Goal: Use online tool/utility: Utilize a website feature to perform a specific function

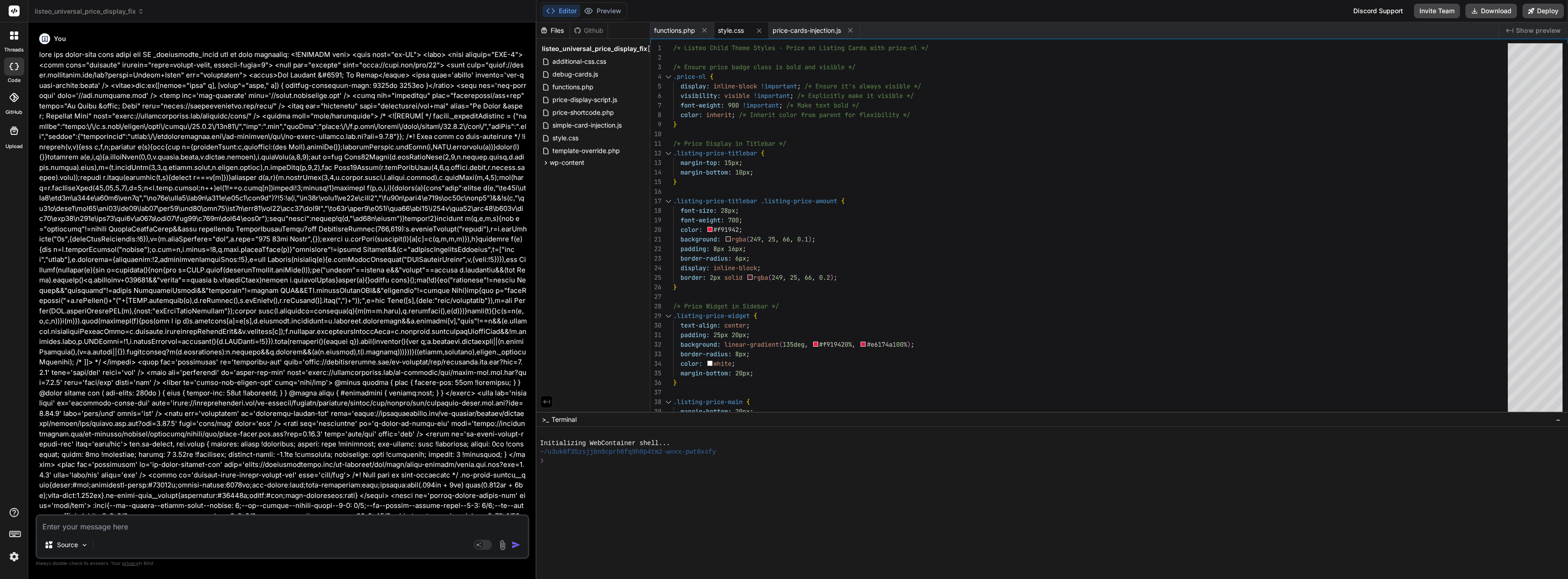
click at [39, 212] on div "You Bind AI I found the input element with class and ID _classifieds_price . I …" at bounding box center [283, 272] width 492 height 485
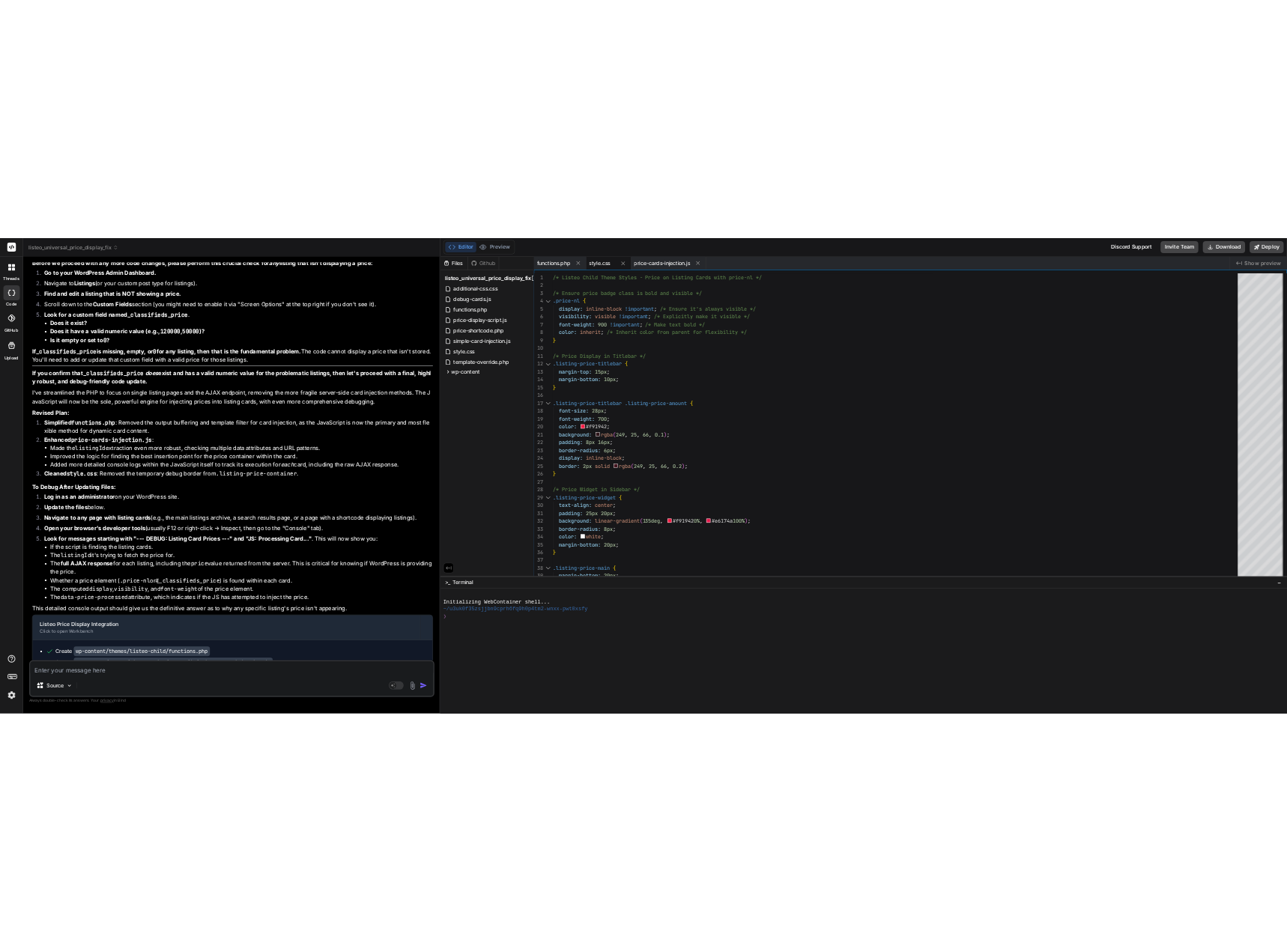
scroll to position [59366, 0]
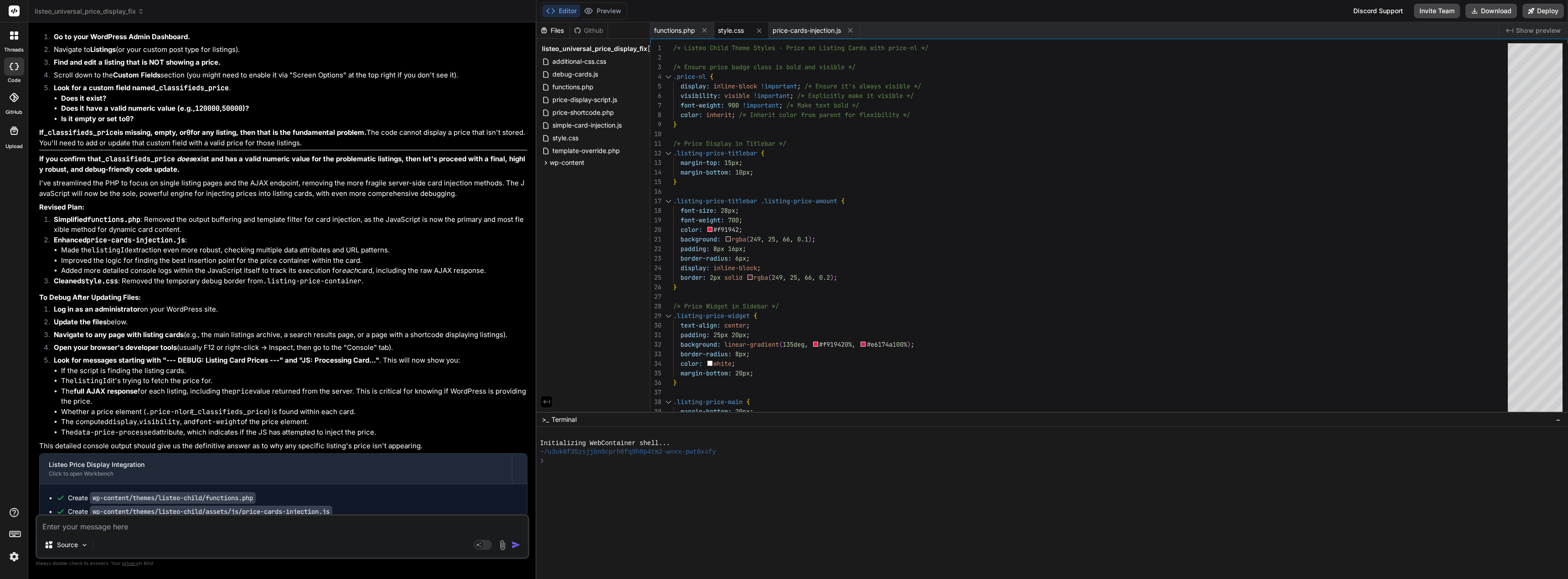
type textarea ".price-value-overview { font-size: 32px; font-weight: 700 !important; /* Change…"
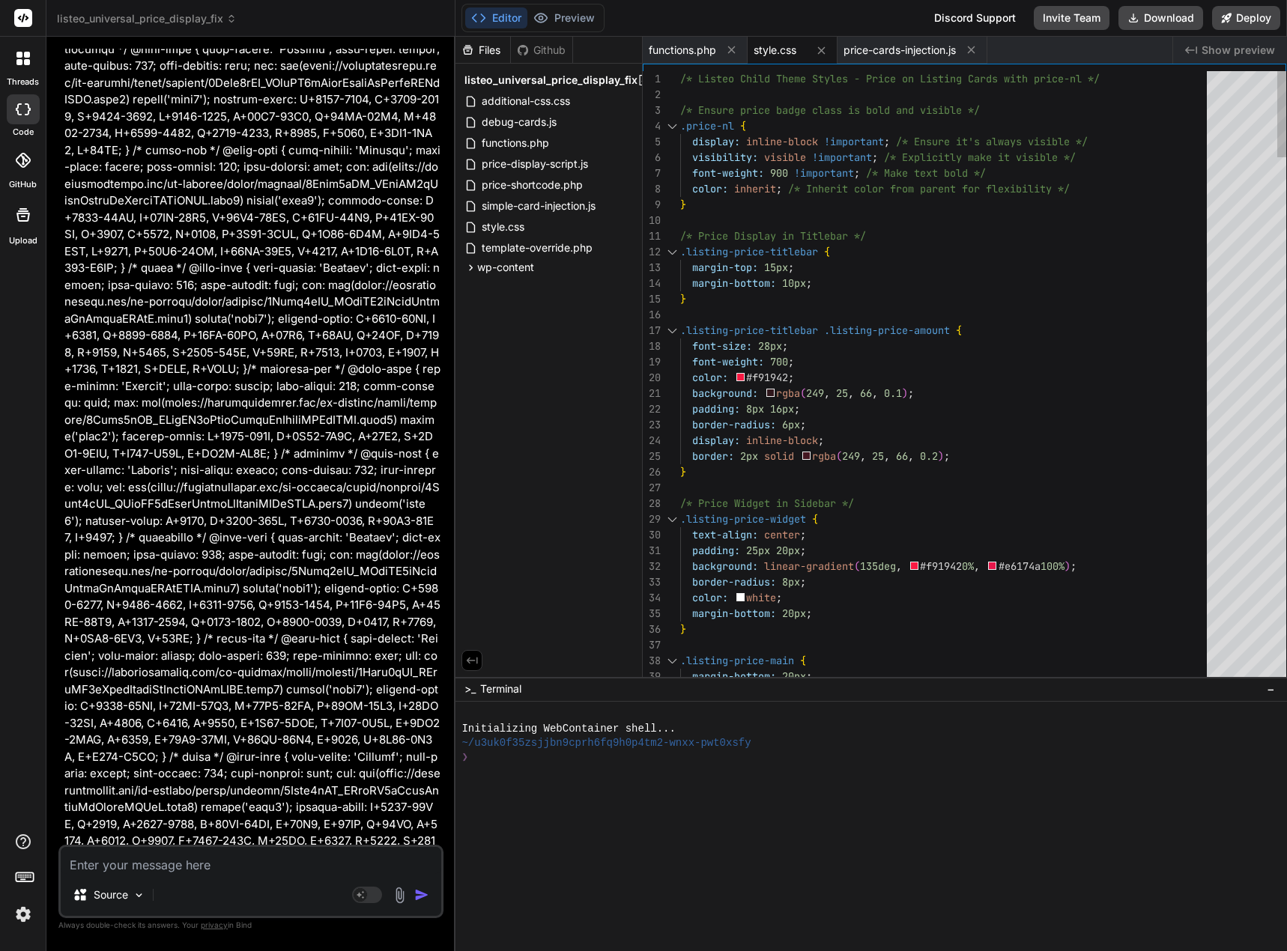
scroll to position [120942, 0]
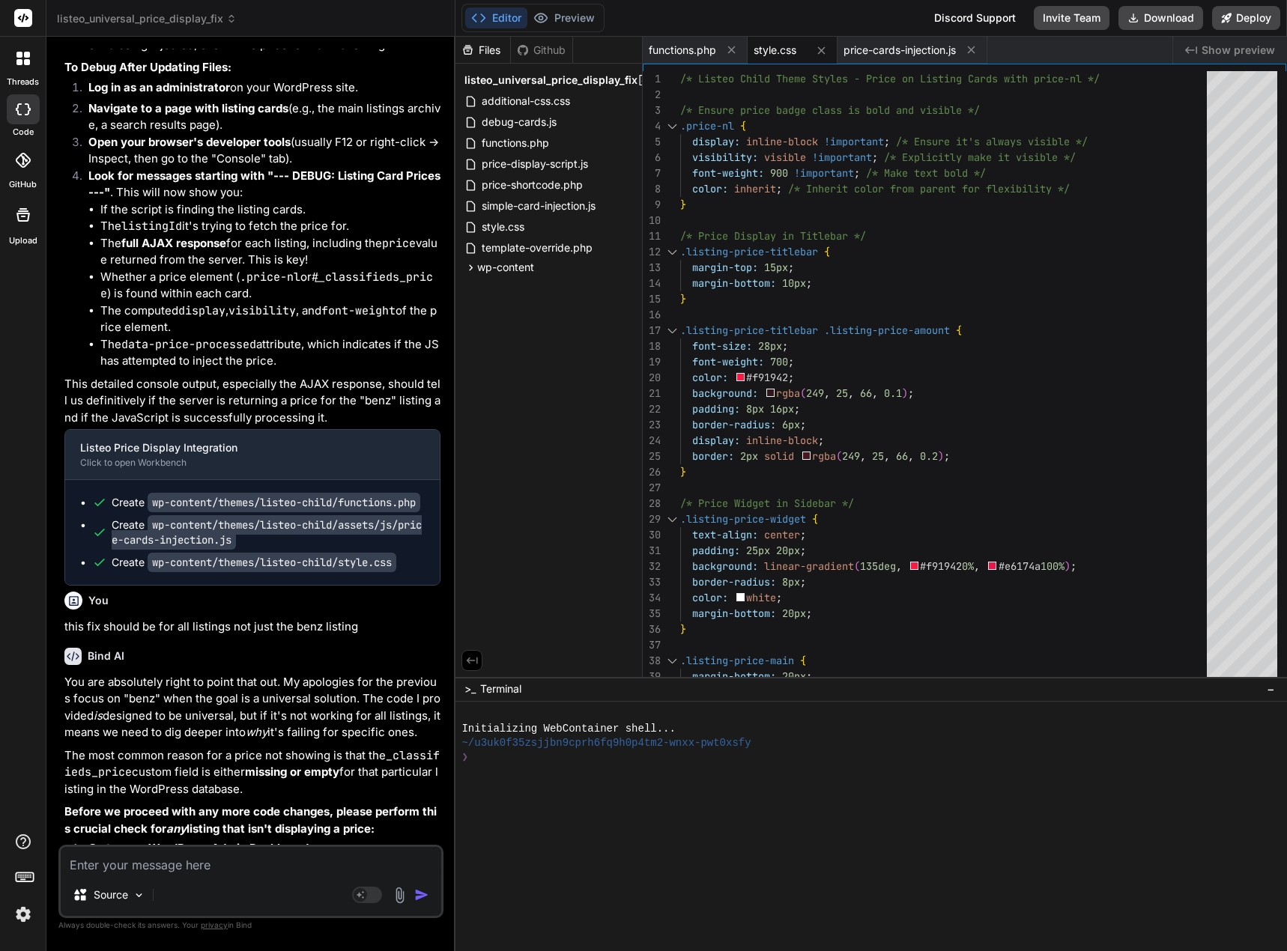
type textarea "x"
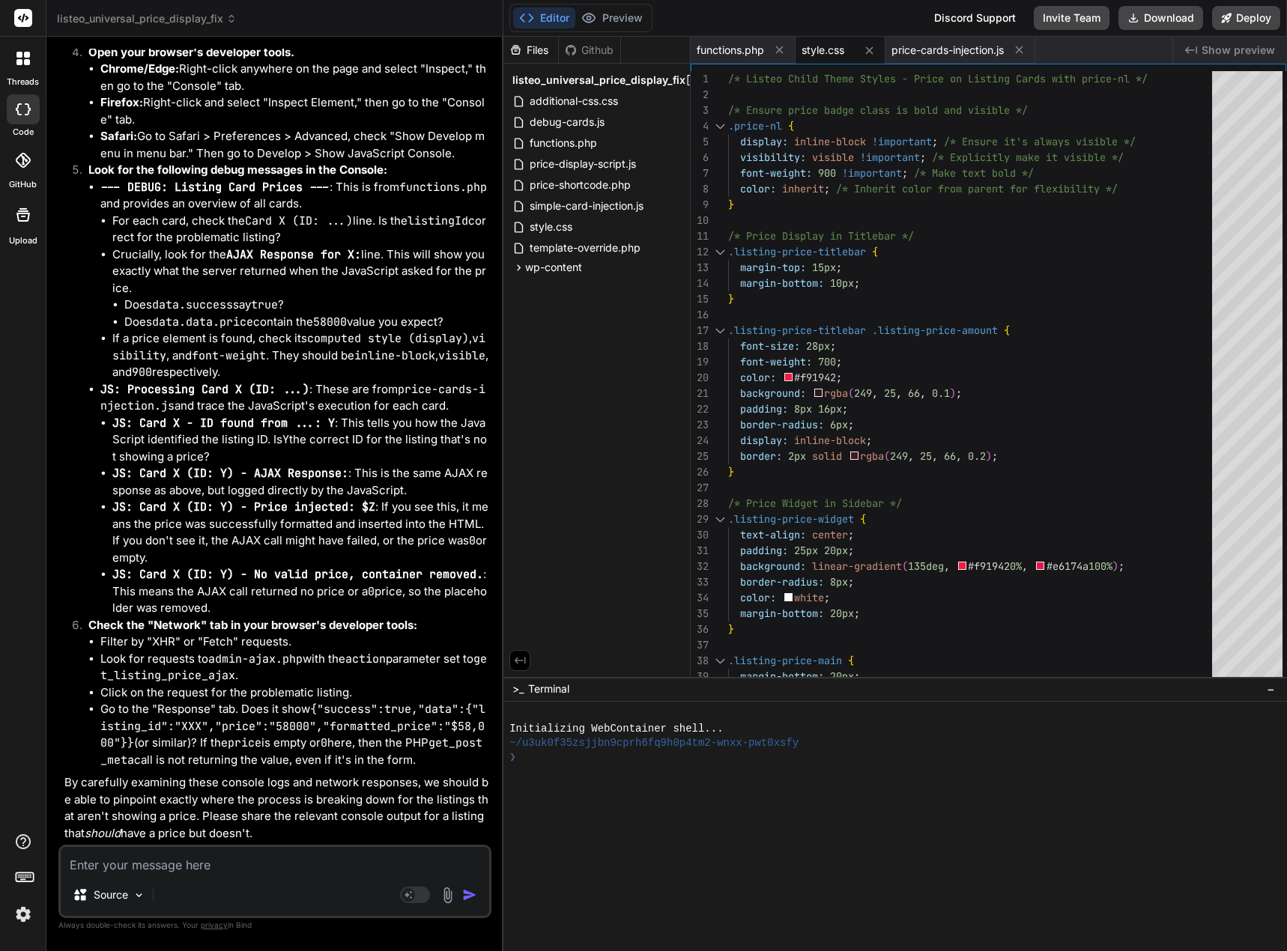
type textarea "}"
type textarea "x"
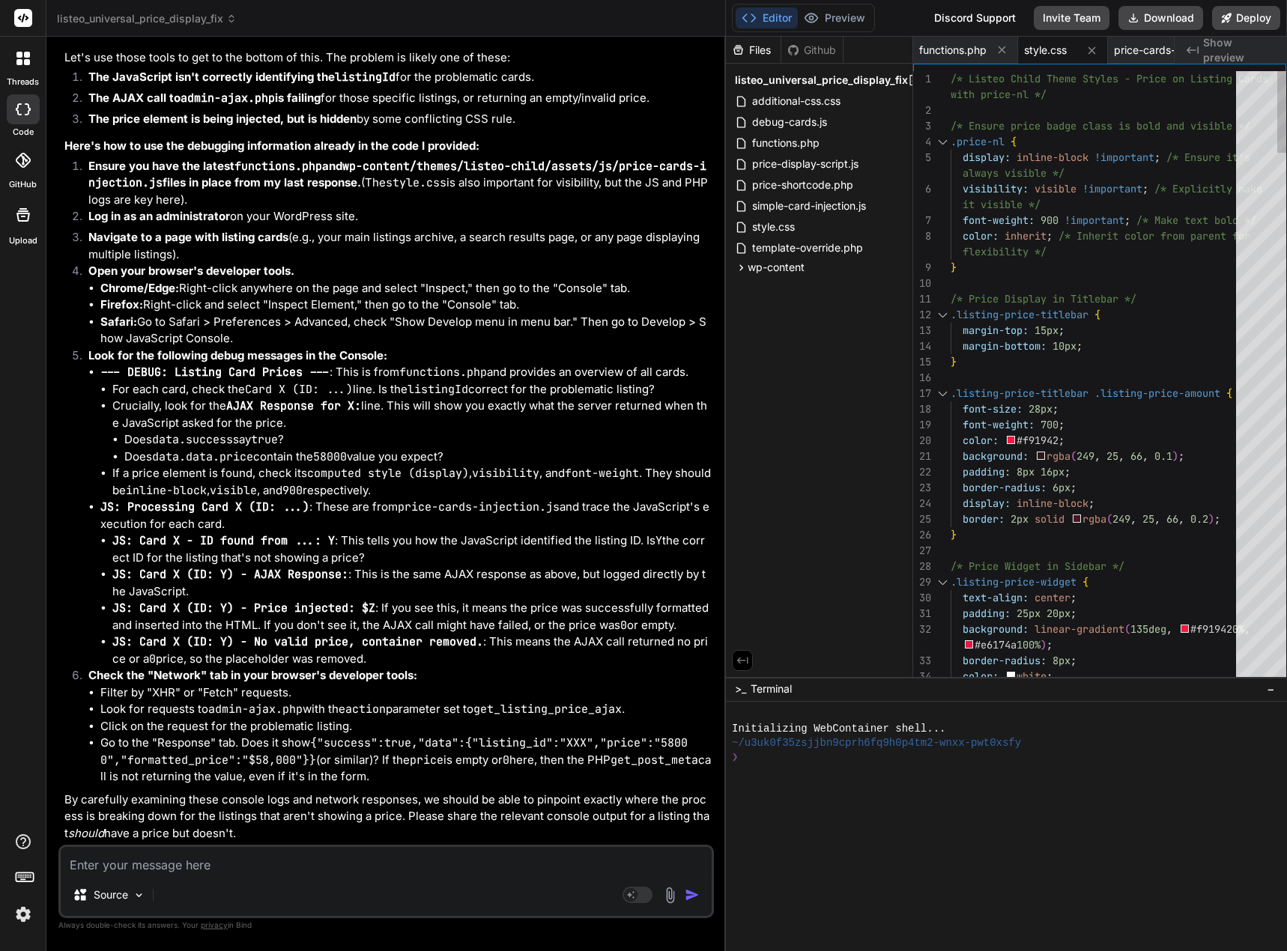
type textarea "x"
type textarea "}"
type textarea "x"
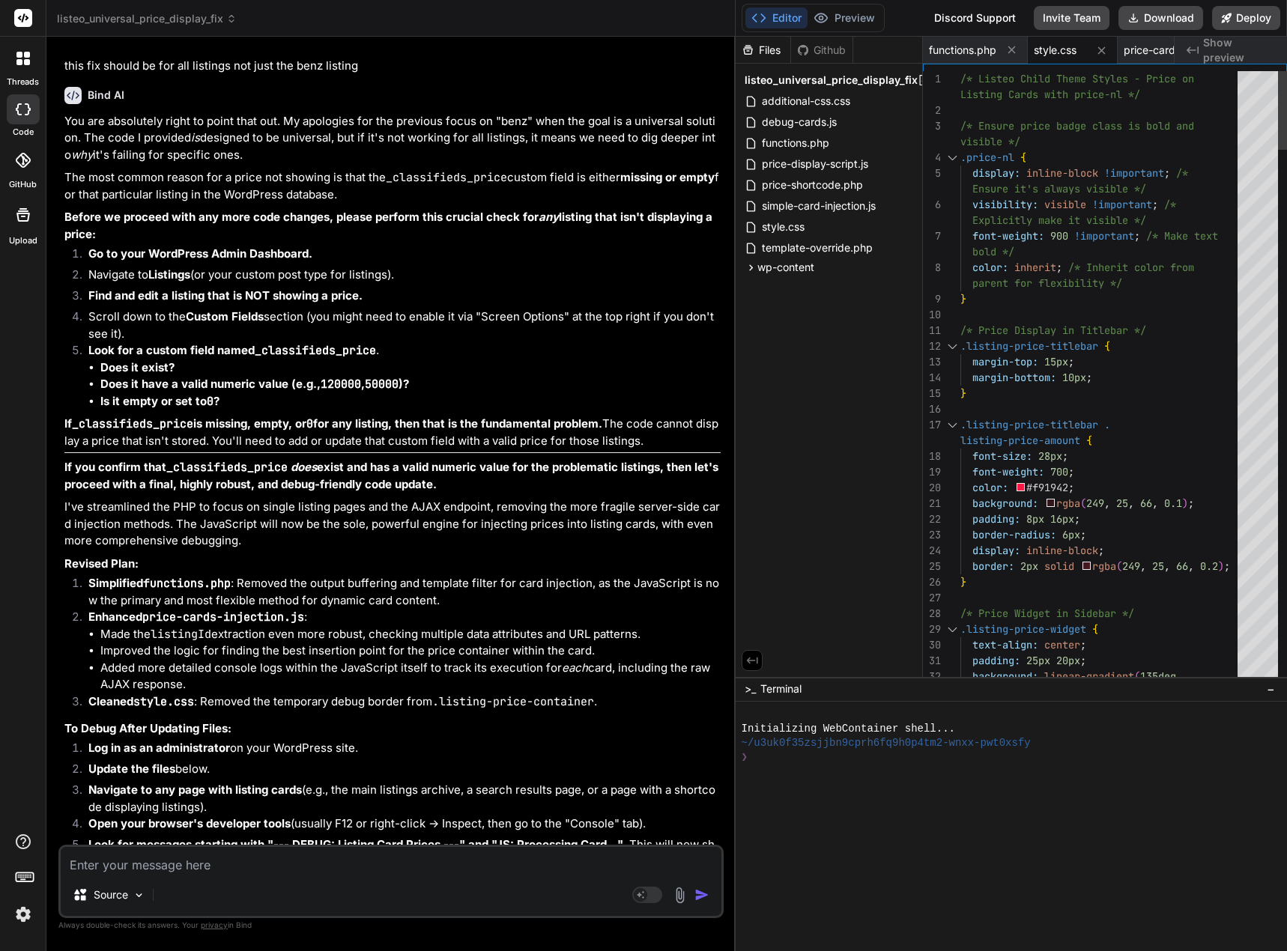
drag, startPoint x: 454, startPoint y: 457, endPoint x: 714, endPoint y: 463, distance: 260.7
click at [714, 463] on div "Bind AI Web Search Created with Pixso. Code Generator You Bind AI I found the i…" at bounding box center [390, 494] width 689 height 914
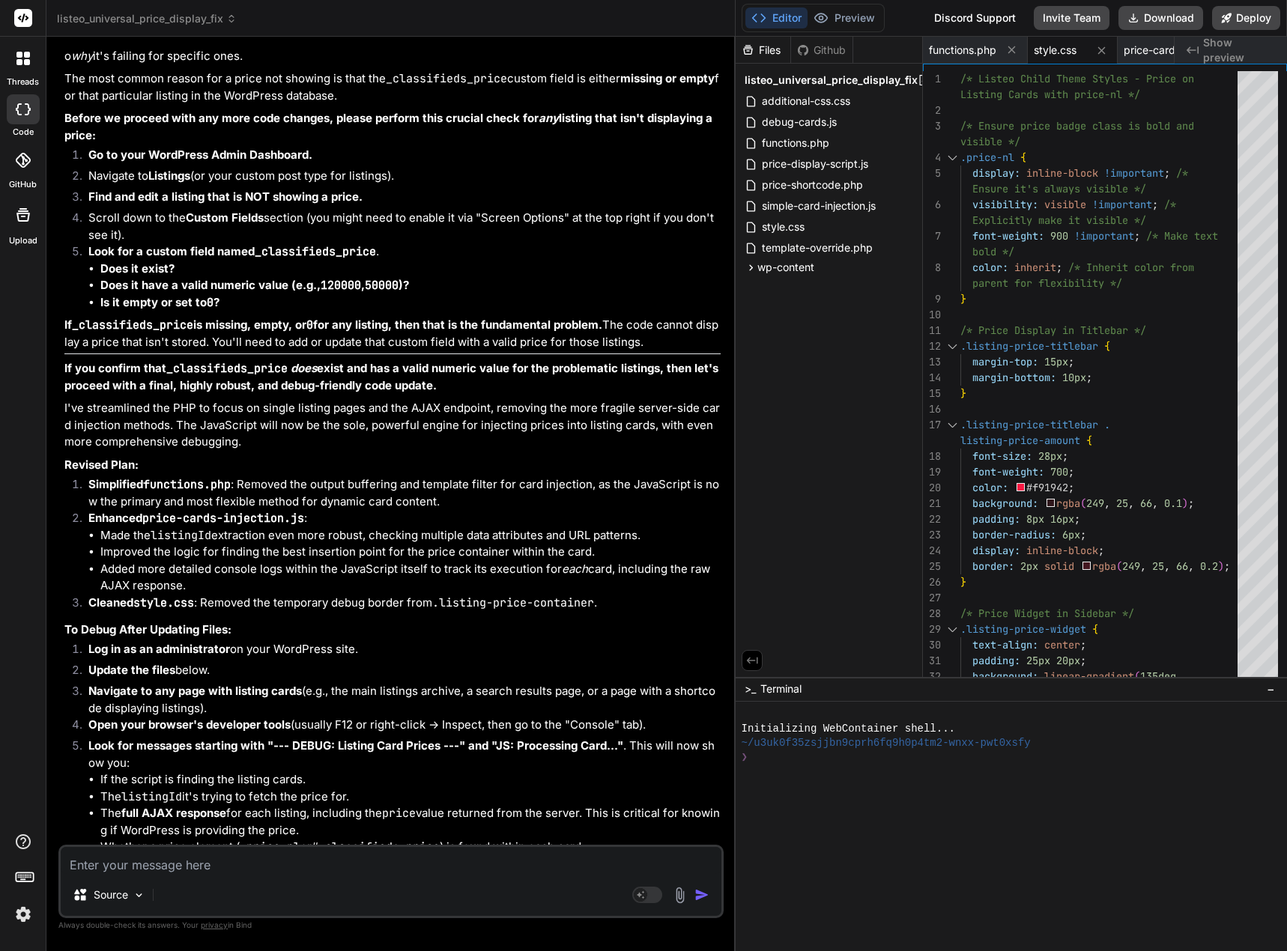
scroll to position [71427, 0]
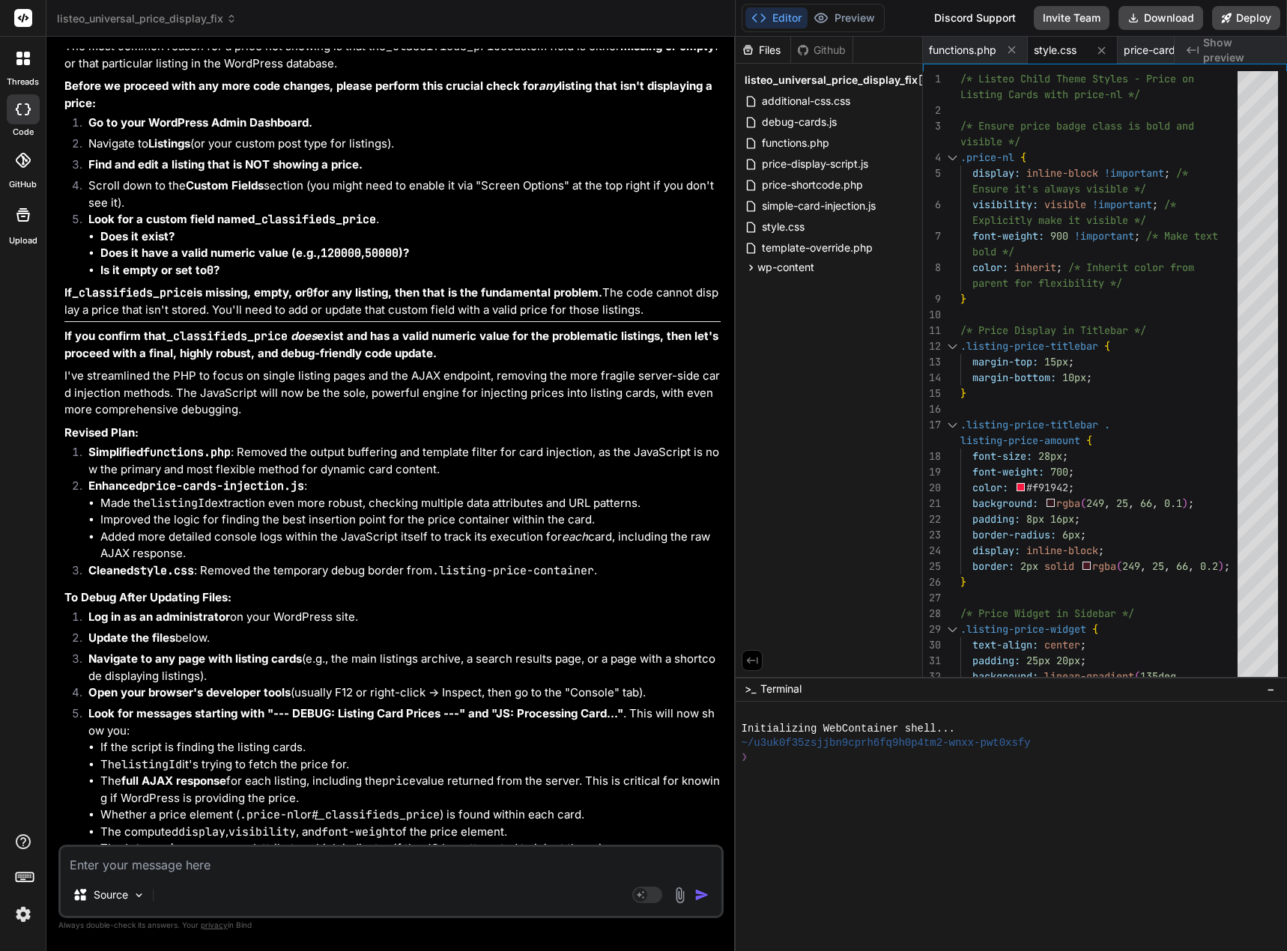
click at [371, 866] on textarea at bounding box center [391, 860] width 660 height 27
type textarea "i"
type textarea "x"
type textarea "i"
type textarea "x"
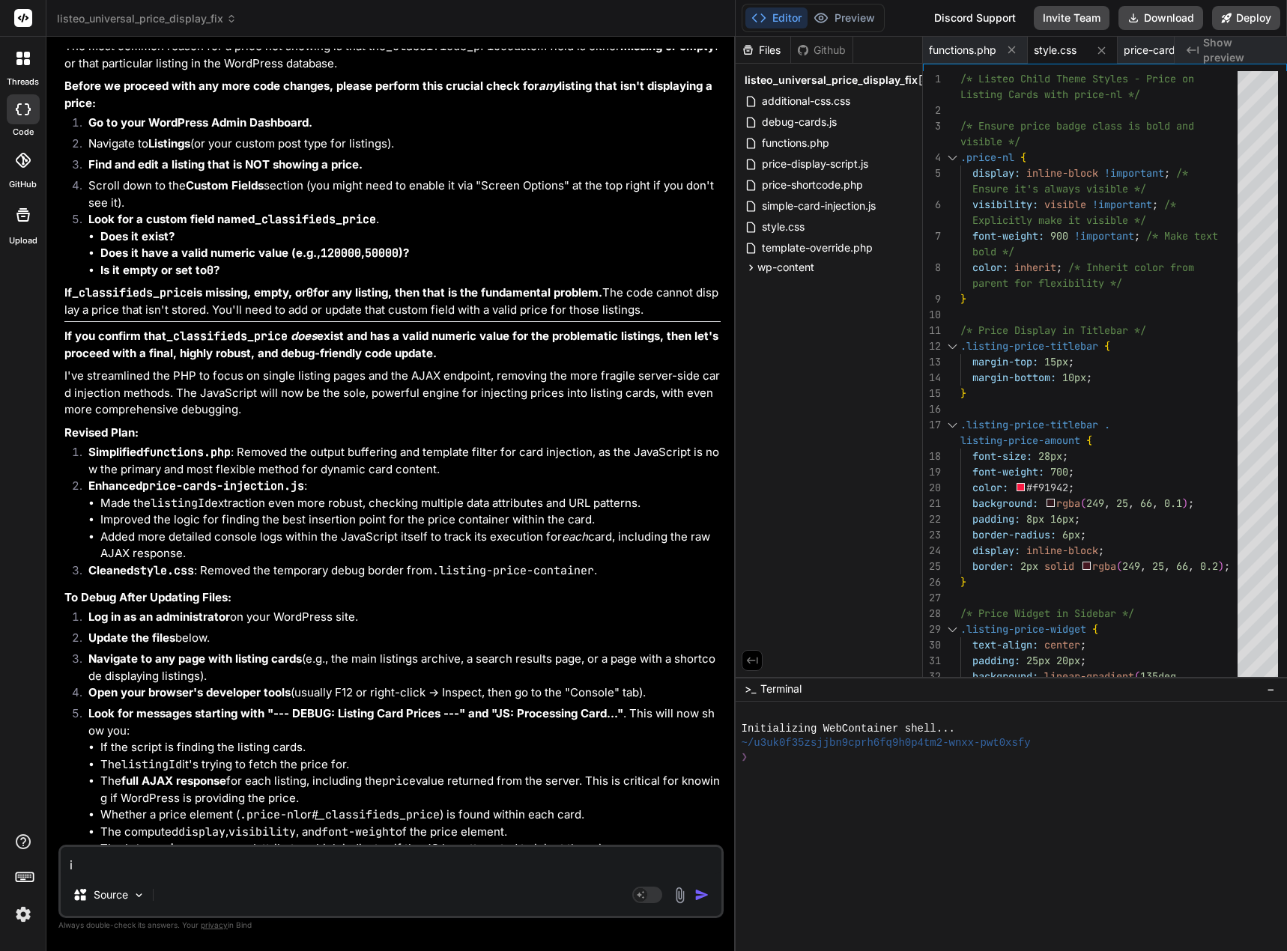
type textarea "i a"
type textarea "x"
type textarea "i am"
type textarea "x"
type textarea "i am"
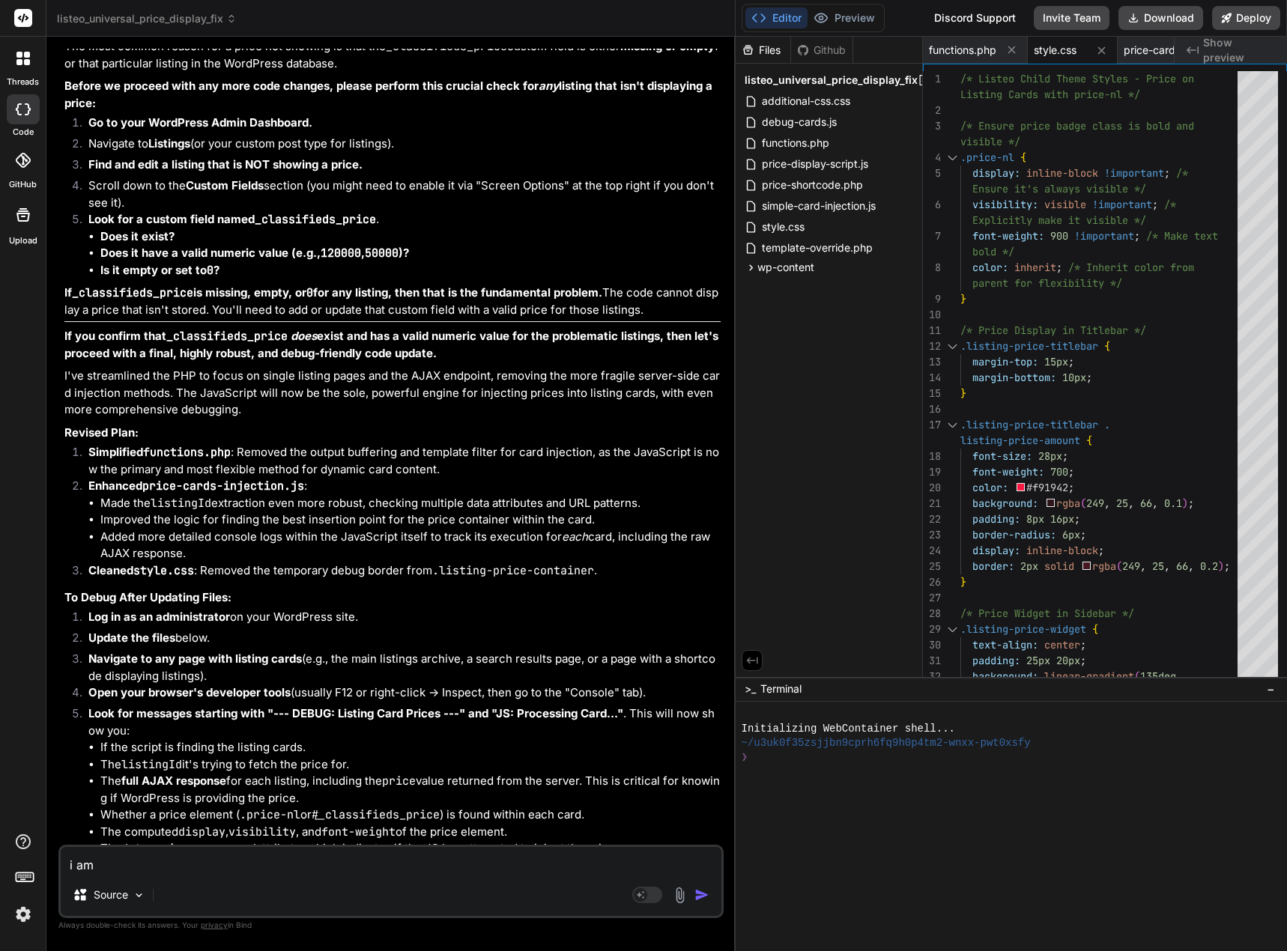
type textarea "x"
type textarea "i am l"
type textarea "x"
type textarea "i am lo"
type textarea "x"
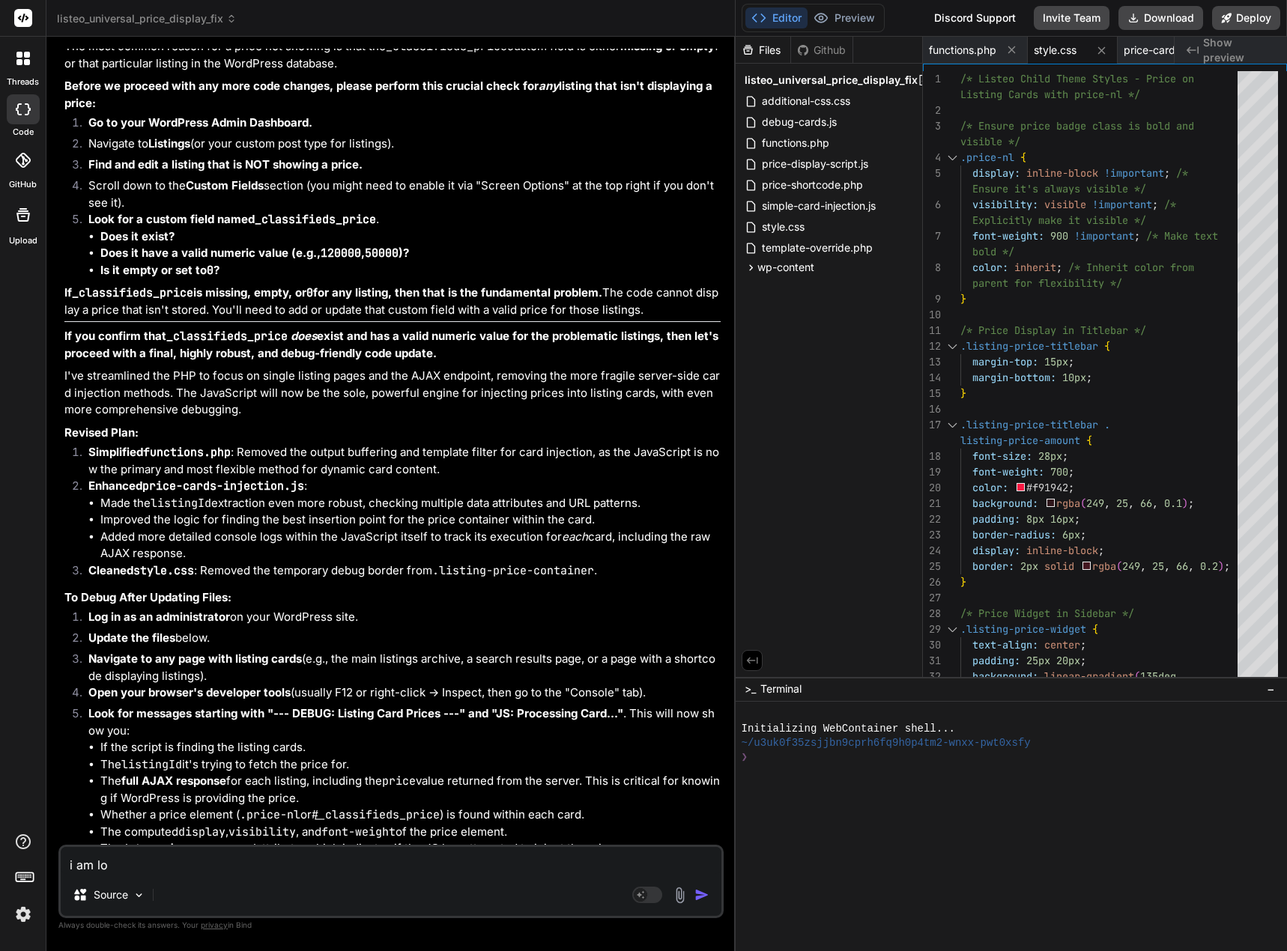
type textarea "i am loo"
type textarea "x"
type textarea "i am look"
type textarea "x"
type textarea "i am looki"
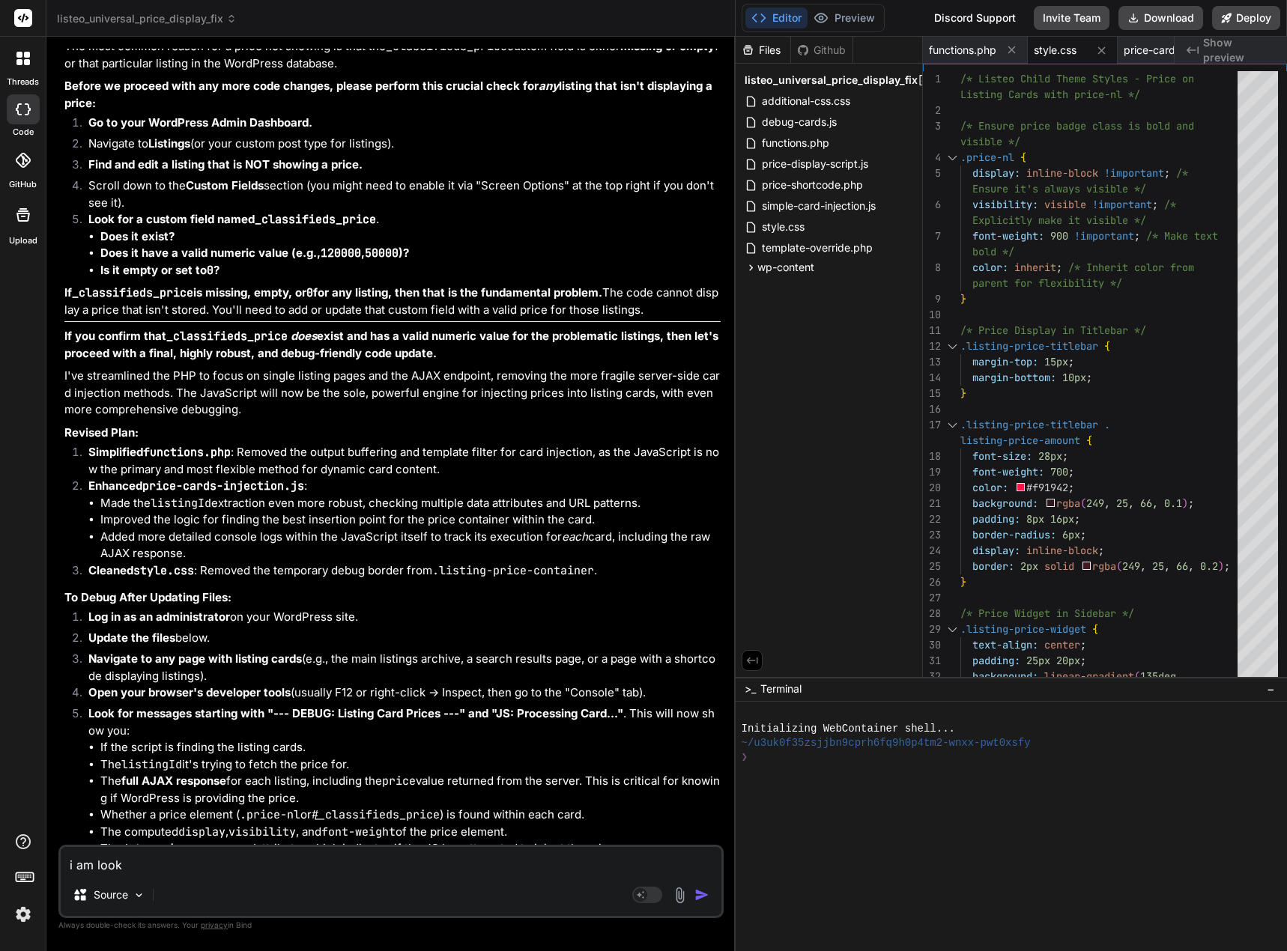
type textarea "x"
type textarea "i am lookin"
type textarea "x"
type textarea "i am looking"
type textarea "x"
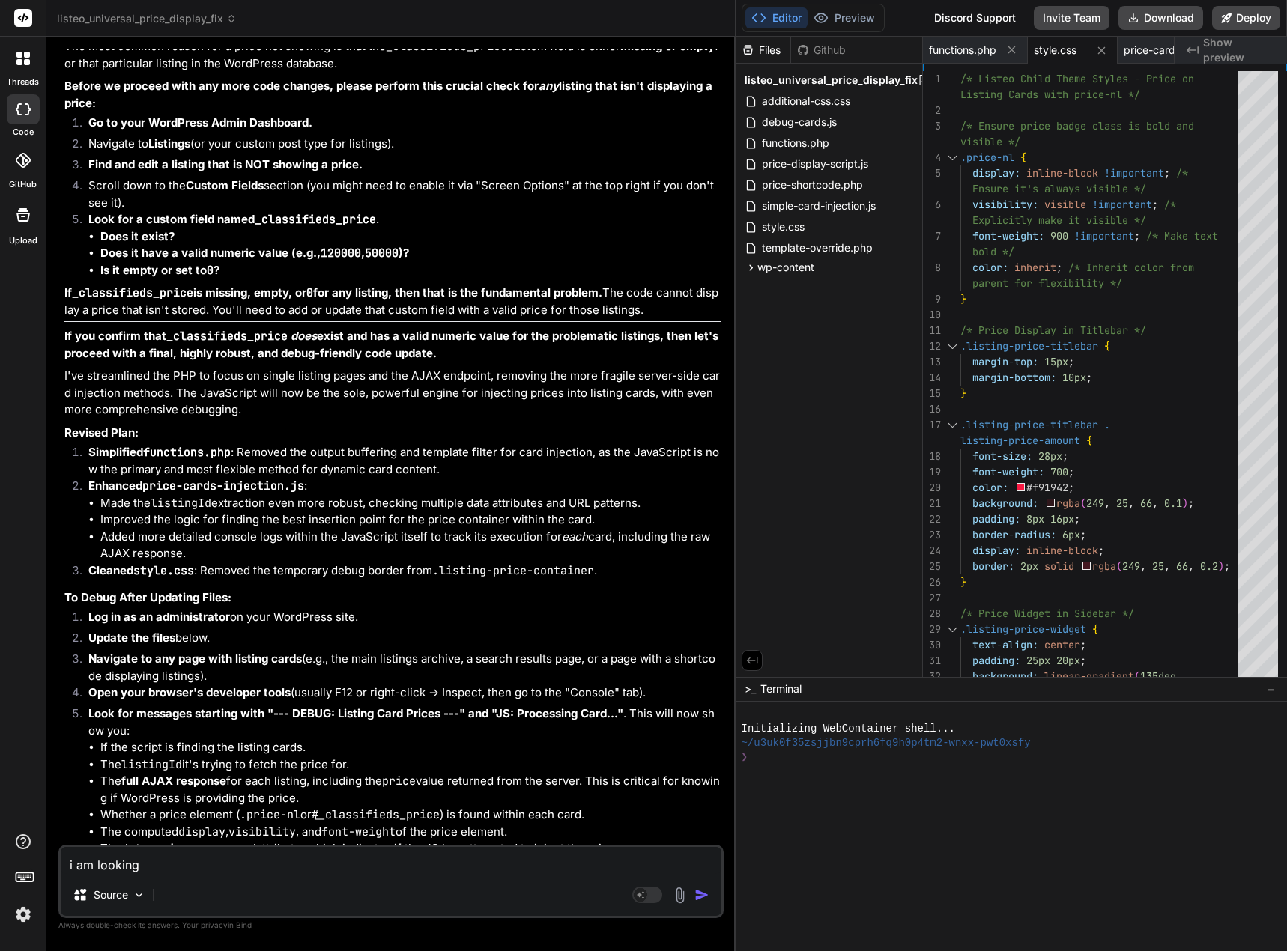
type textarea "i am lookinga"
type textarea "x"
type textarea "i am lookinga"
type textarea "x"
type textarea "i am lookinga t"
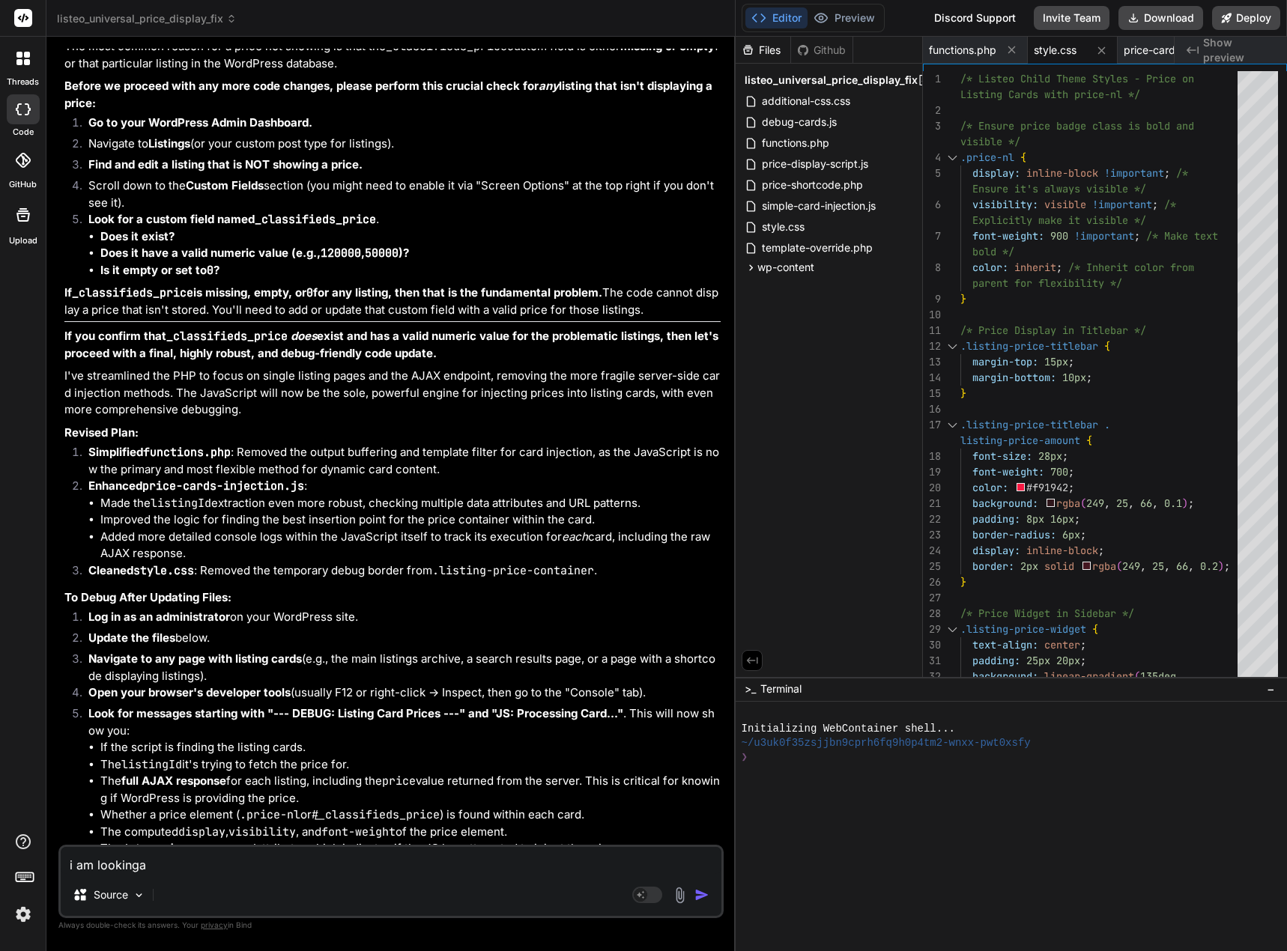
type textarea "x"
type textarea "i am lookinga t"
type textarea "x"
type textarea "i am lookinga t r"
type textarea "x"
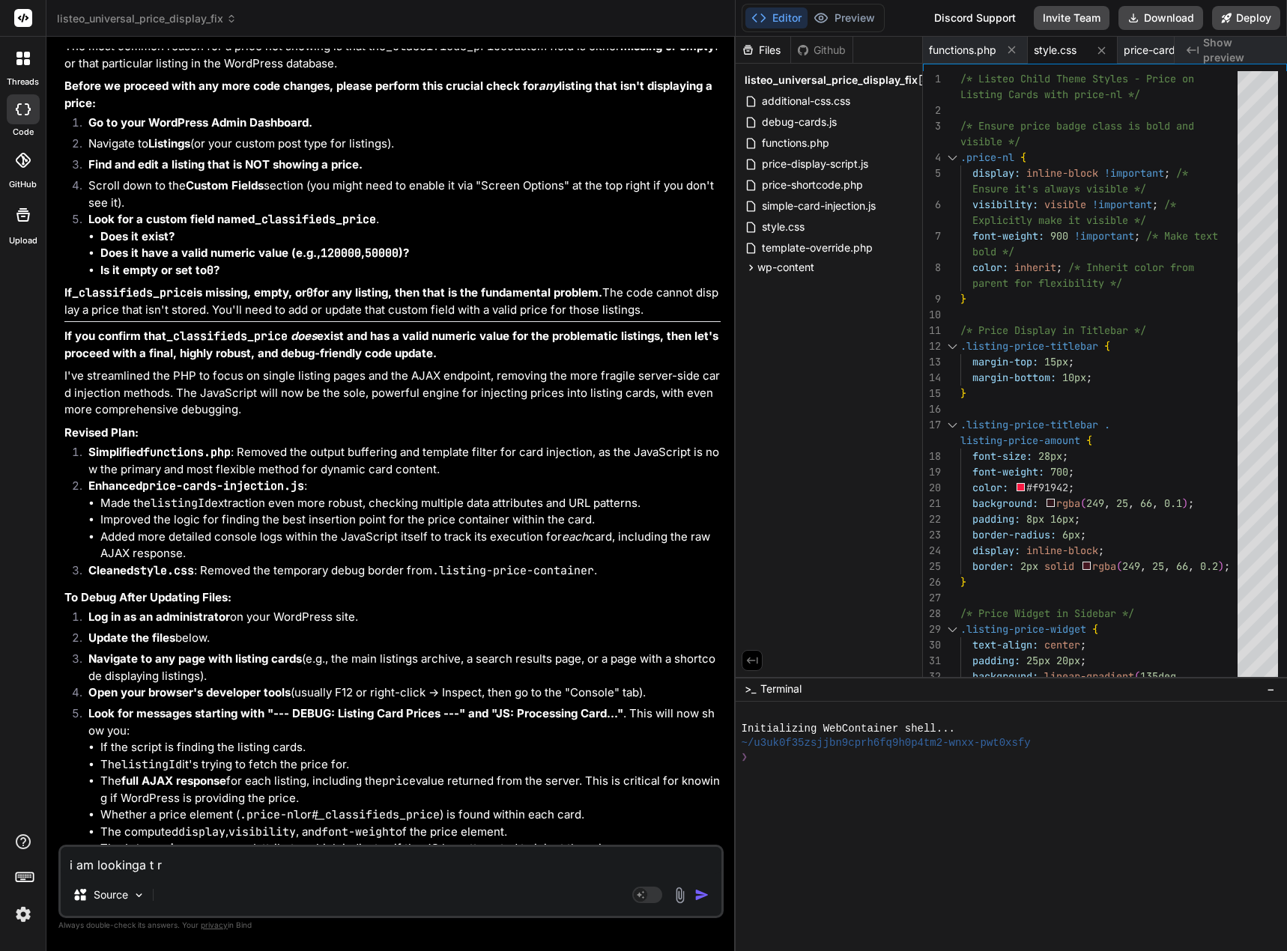
type textarea "i am lookinga t ri"
type textarea "x"
type textarea "i am lookinga t rig"
type textarea "x"
type textarea "i am lookinga t righ"
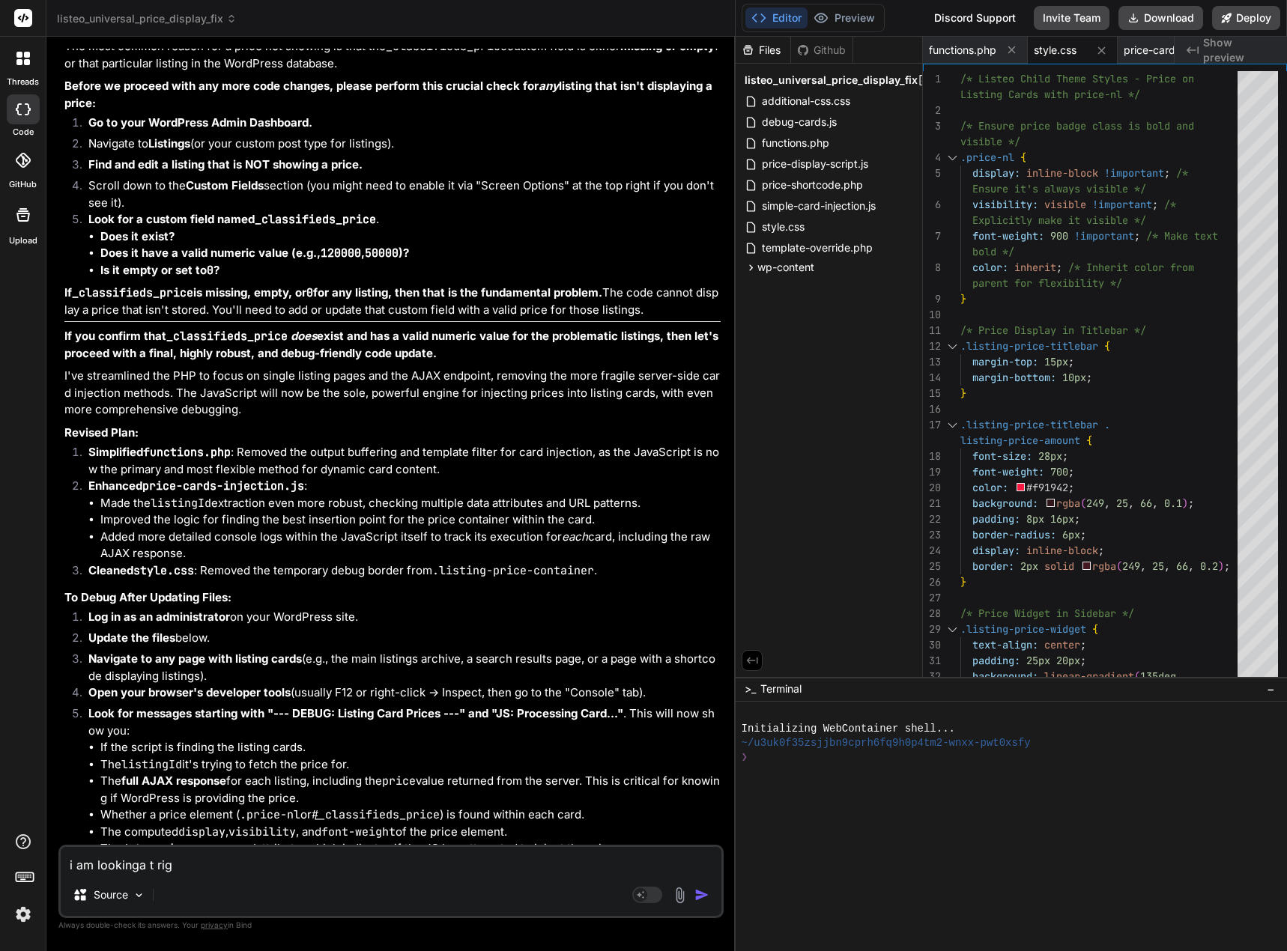
type textarea "x"
type textarea "i am lookinga t right"
type textarea "x"
type textarea "i am lookinga t right"
type textarea "x"
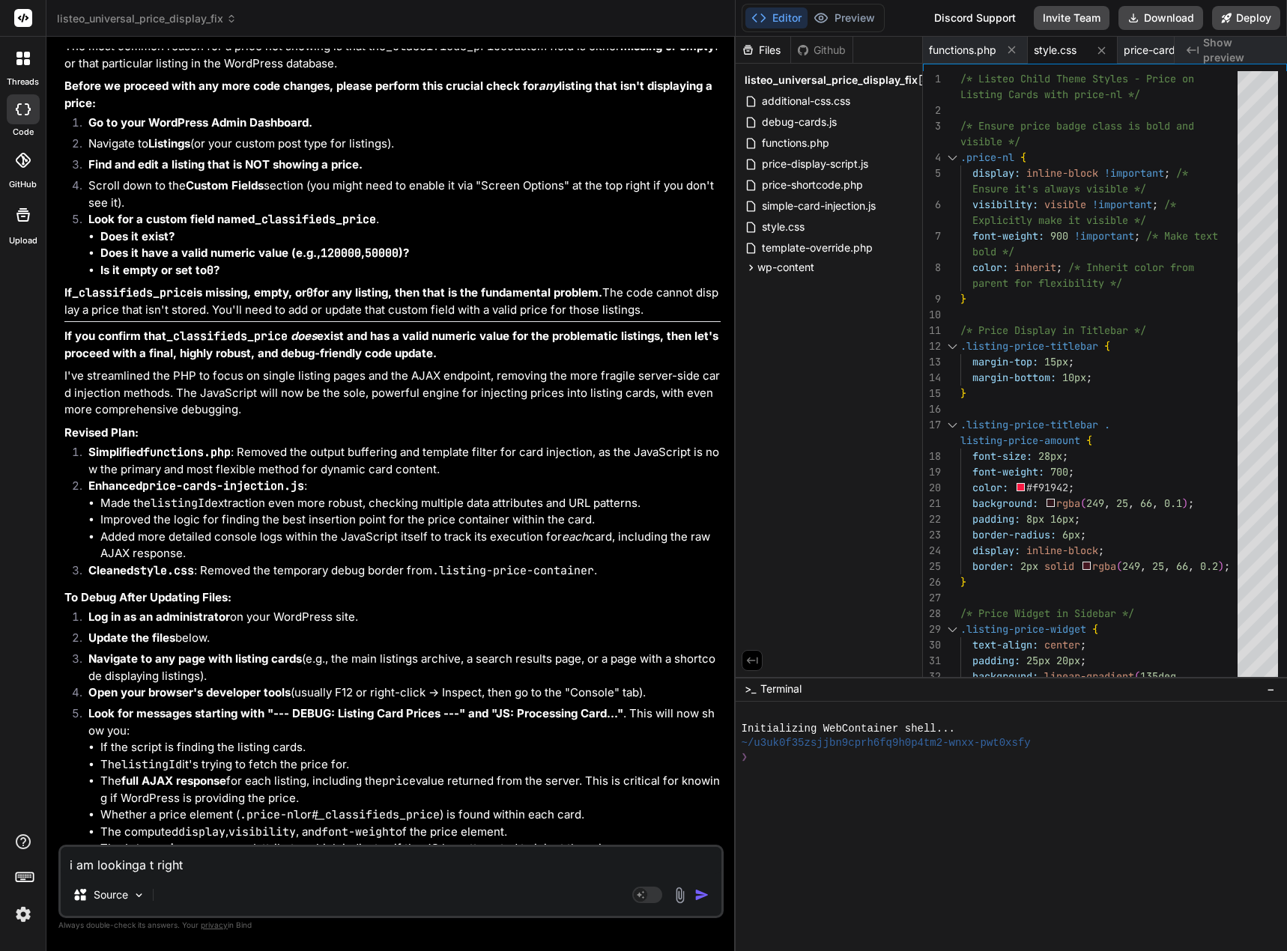
type textarea "i am lookinga t right t"
type textarea "x"
type textarea "i am lookinga t right th"
type textarea "x"
type textarea "i am lookinga t right thi"
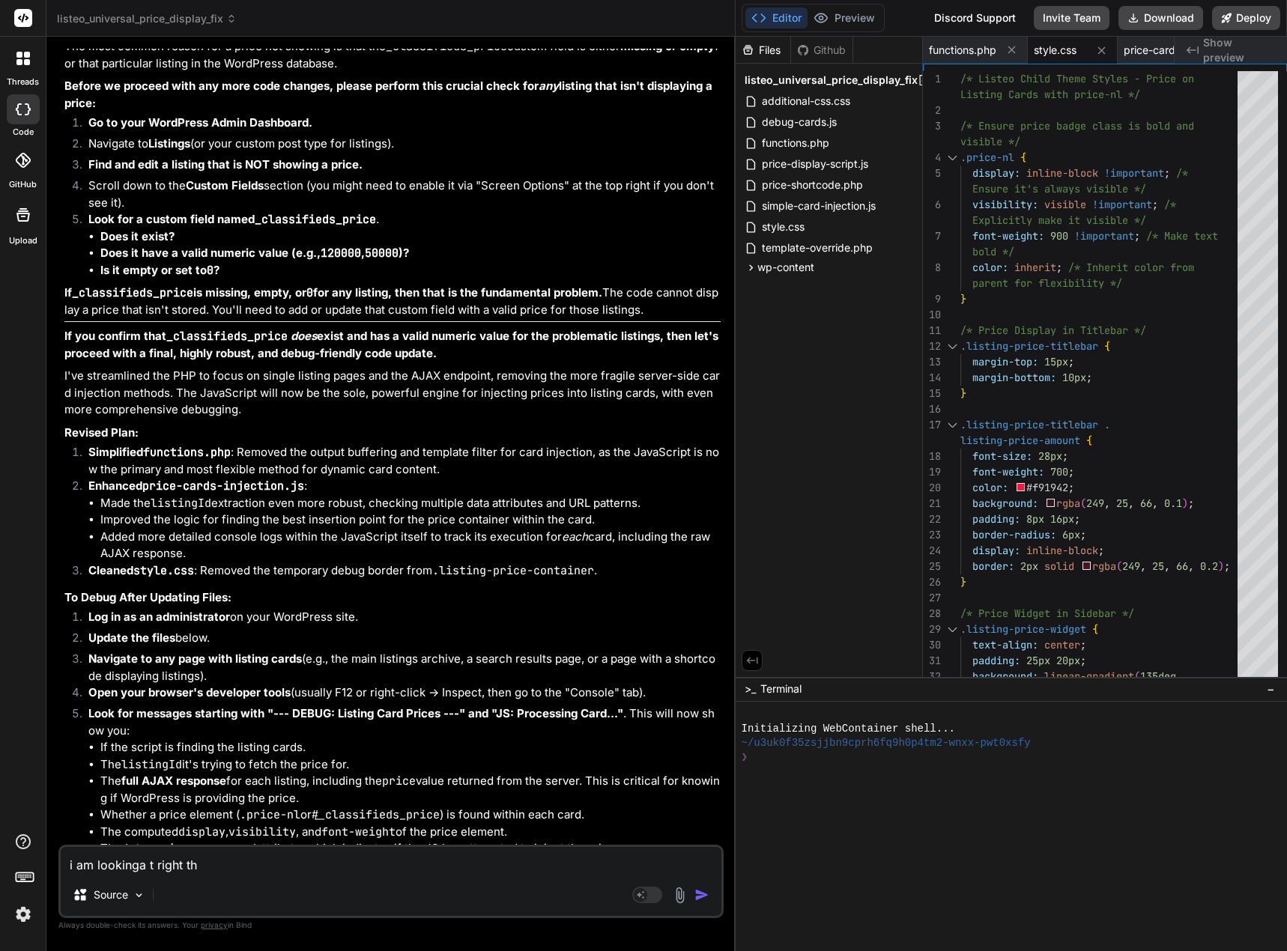
type textarea "x"
type textarea "i am lookinga t right thin"
type textarea "x"
type textarea "i am lookinga t right thing"
type textarea "x"
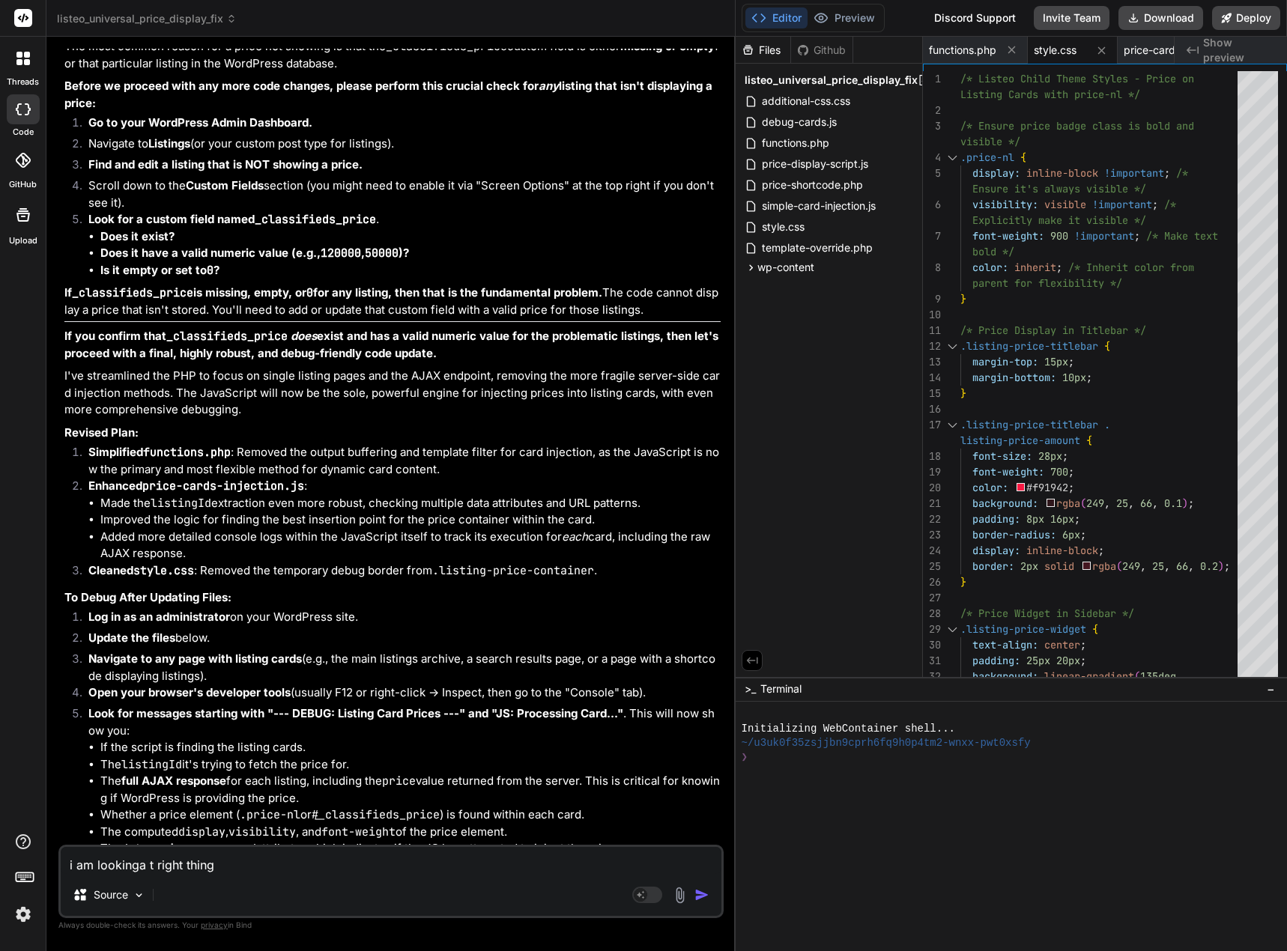
type textarea "i am lookinga t right thing:"
type textarea "x"
type textarea "i am lookinga t right thing:"
type textarea "x"
paste textarea "<script type="text/javascript"> document.addEventListener('DOMContentLoaded', f…"
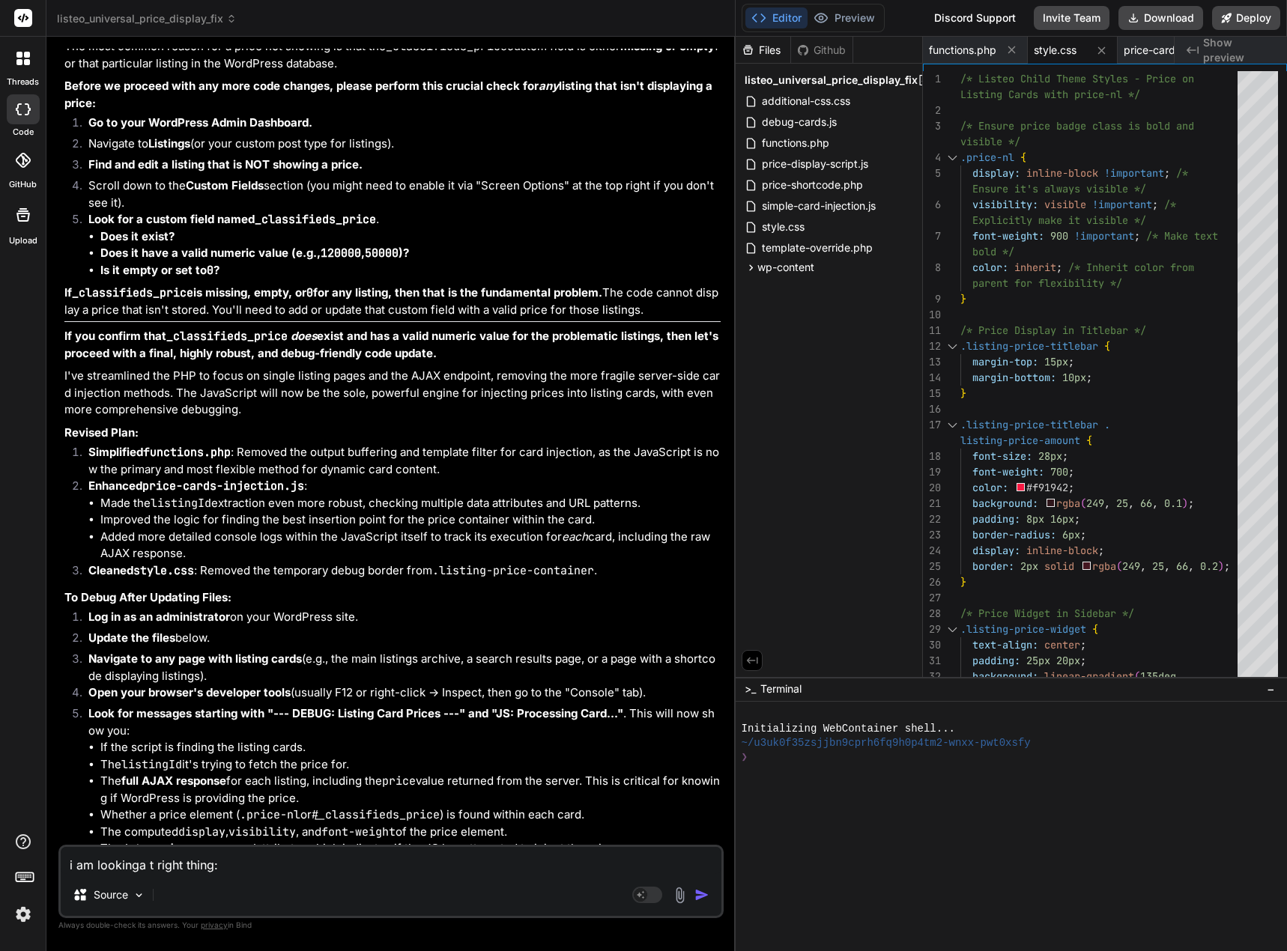
type textarea "i am lookinga t right thing: <script type="text/javascript"> document.addEventL…"
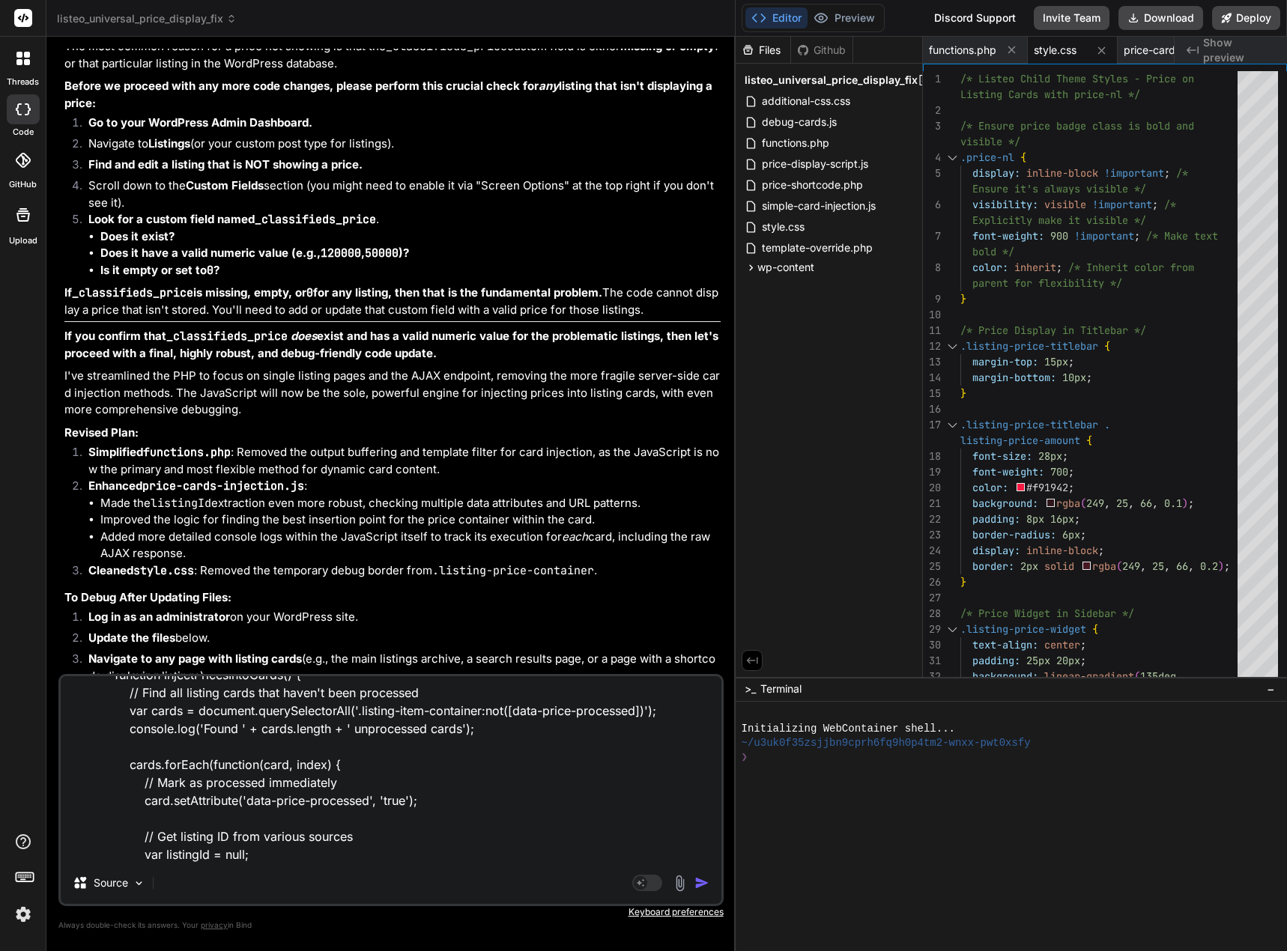
type textarea "x"
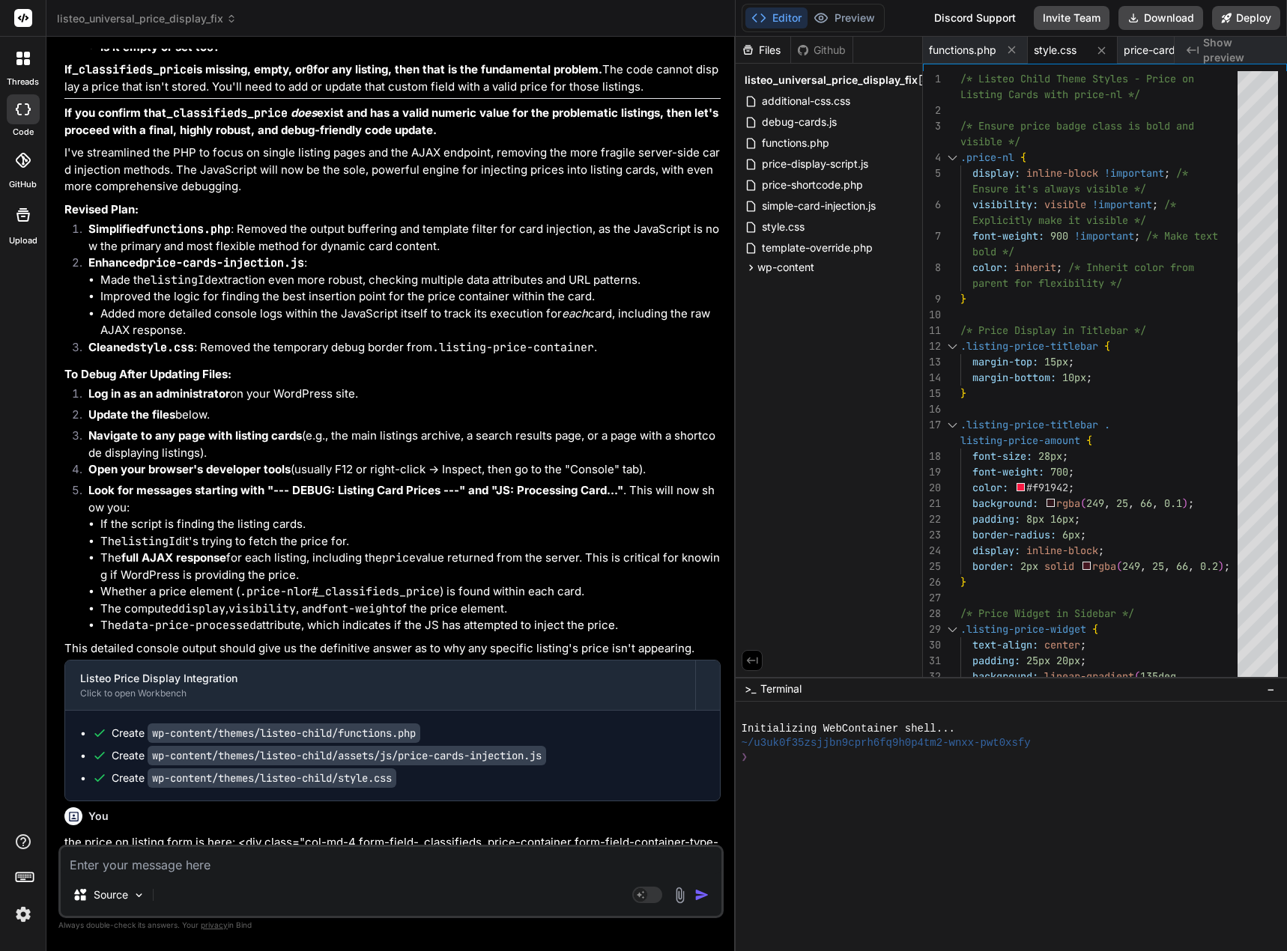
scroll to position [71650, 0]
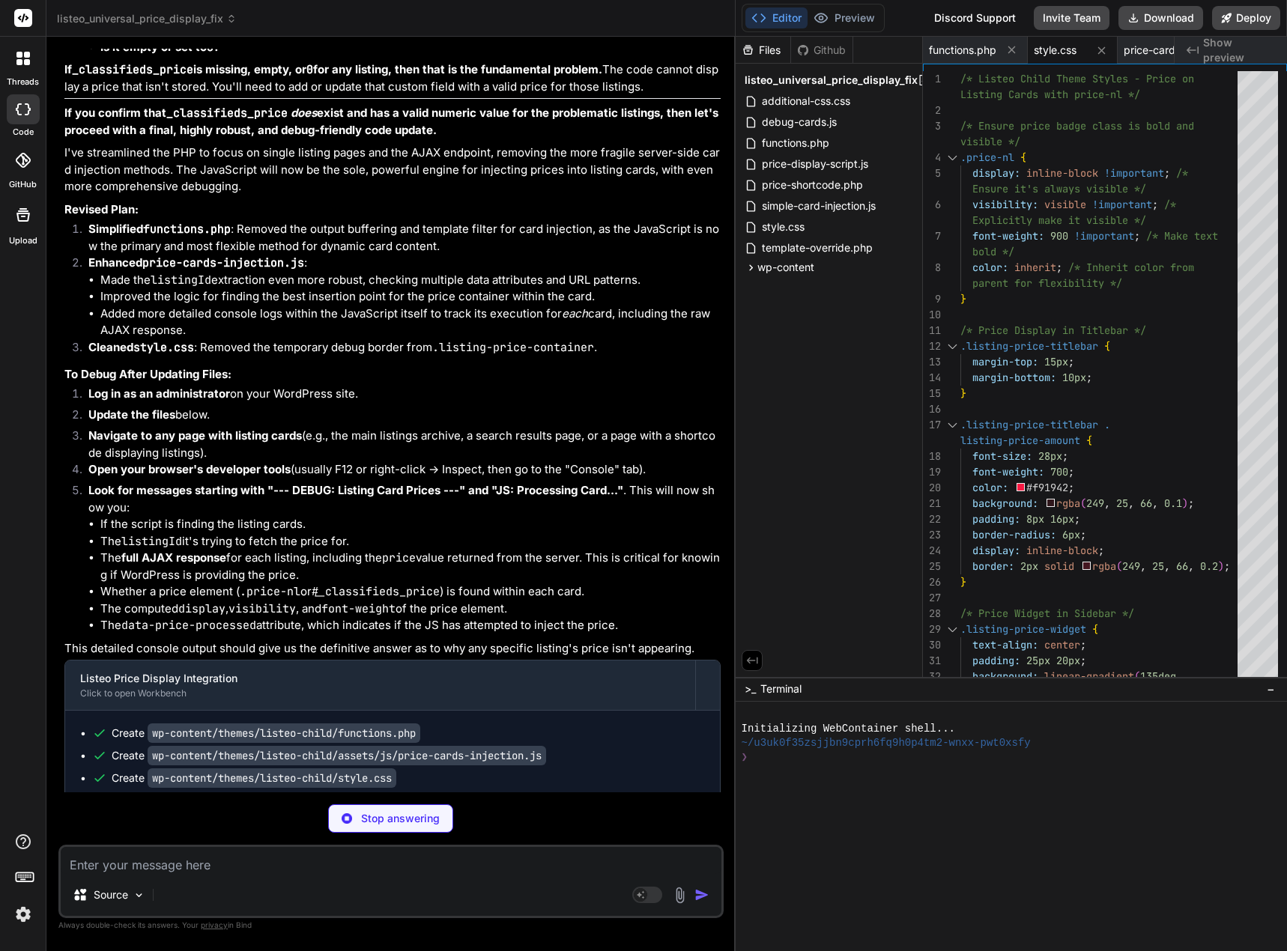
type textarea "x"
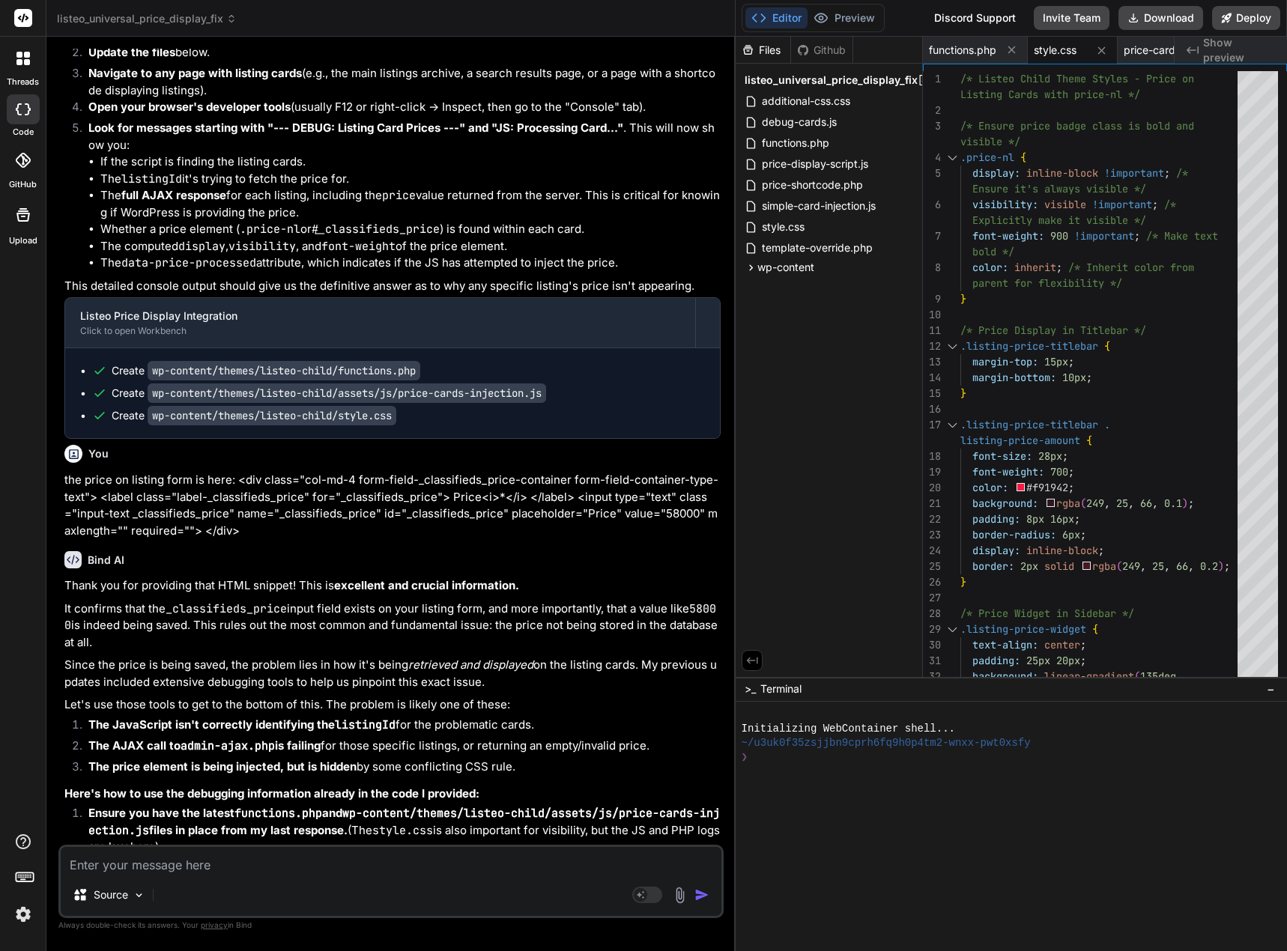
scroll to position [72037, 0]
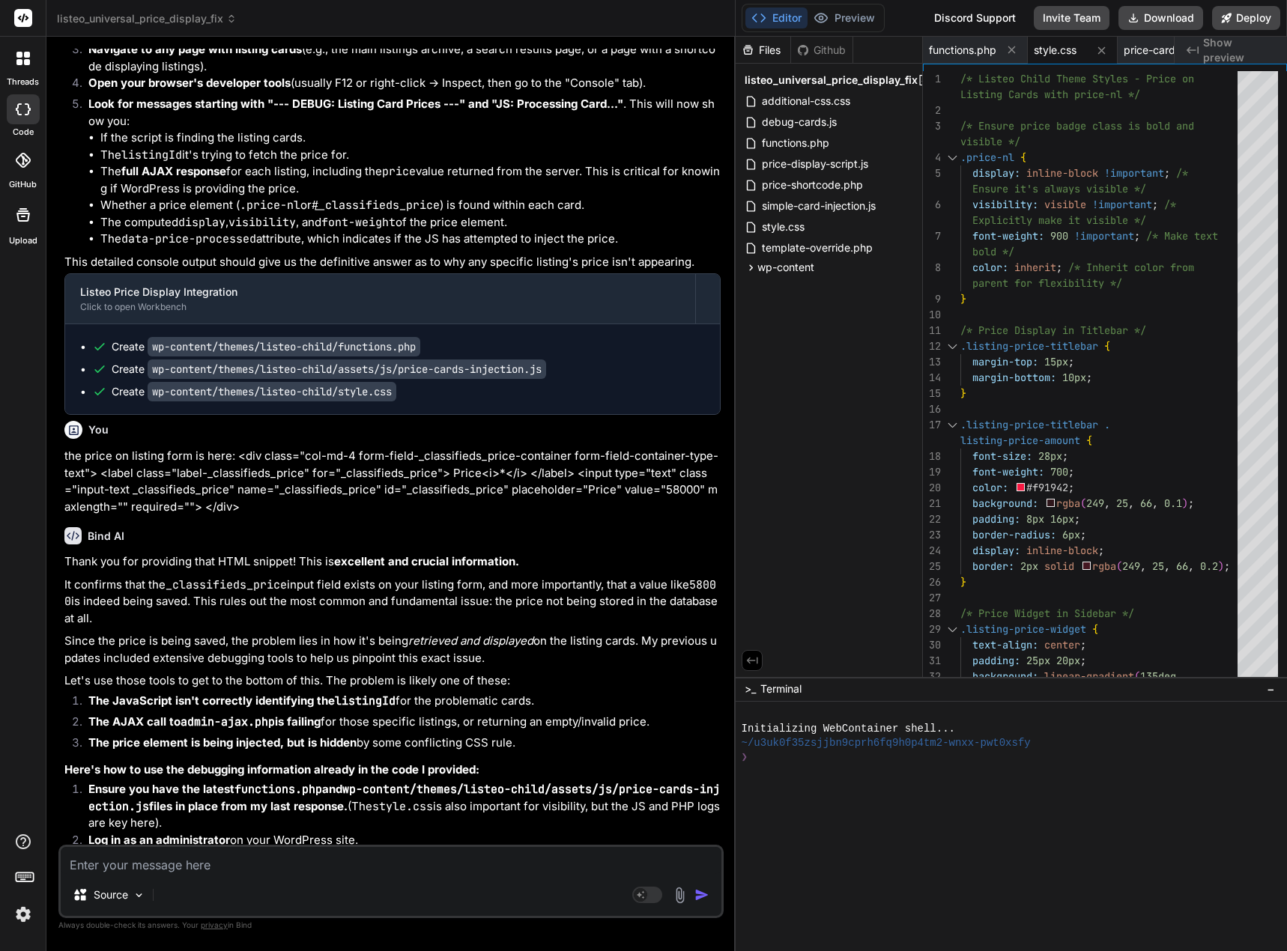
click at [336, 876] on div "Source Agent Mode. When this toggle is activated, AI automatically makes decisi…" at bounding box center [390, 881] width 665 height 73
click at [307, 855] on textarea at bounding box center [391, 860] width 660 height 27
type textarea "n"
type textarea "x"
type textarea "no"
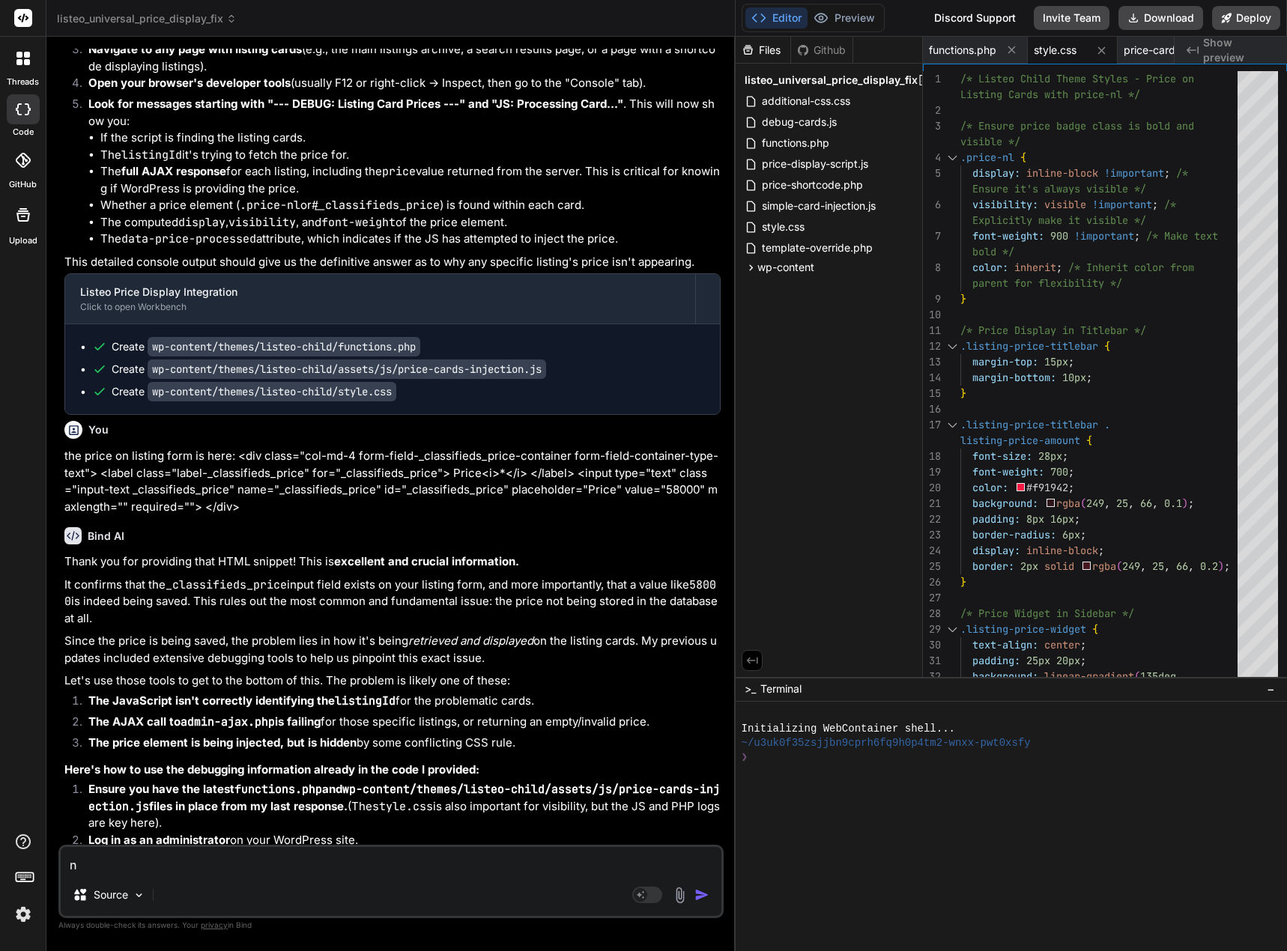
type textarea "x"
type textarea "no"
type textarea "x"
type textarea "no e"
type textarea "x"
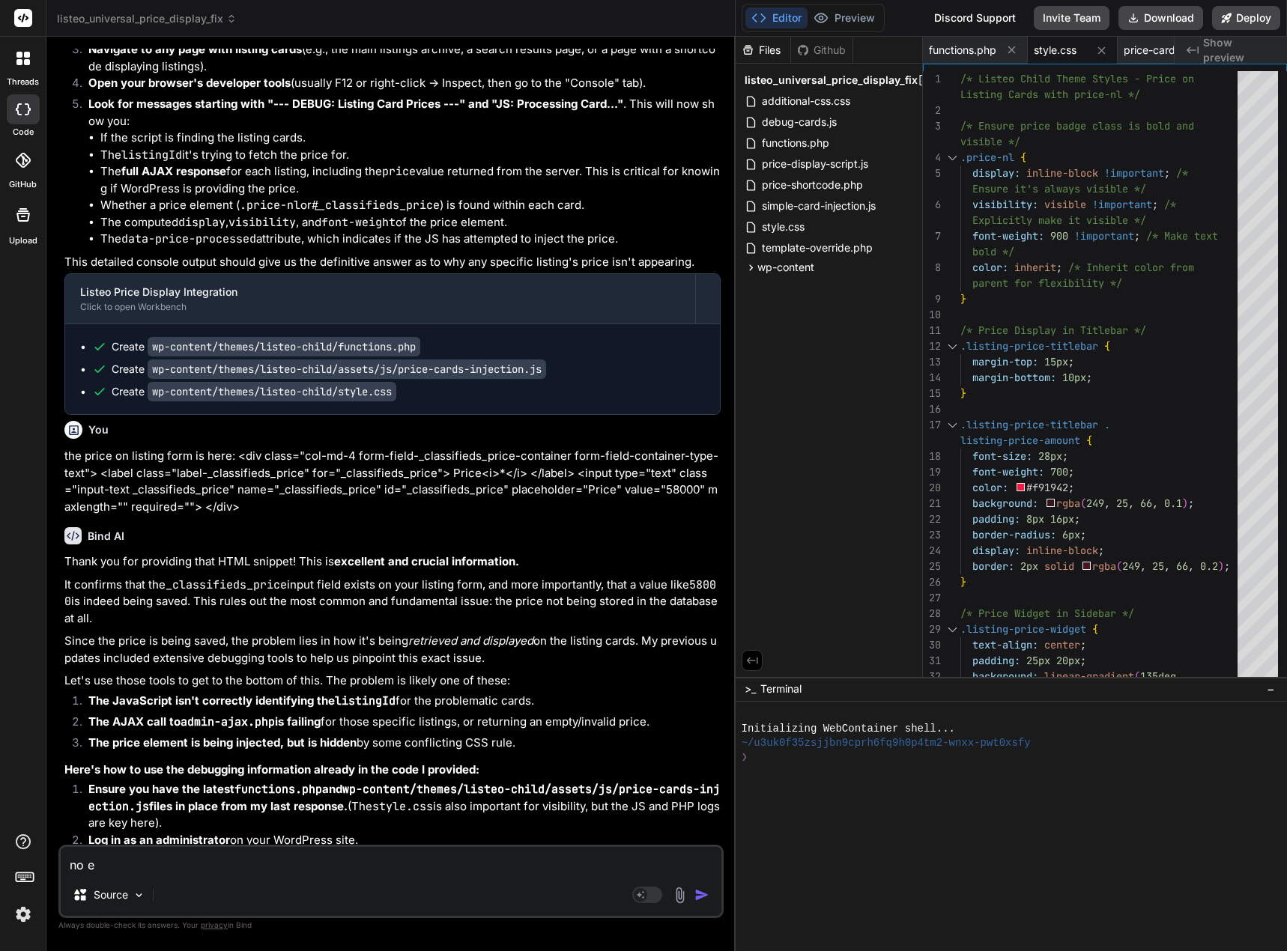
type textarea "no er"
type textarea "x"
type textarea "no err"
type textarea "x"
type textarea "no erro"
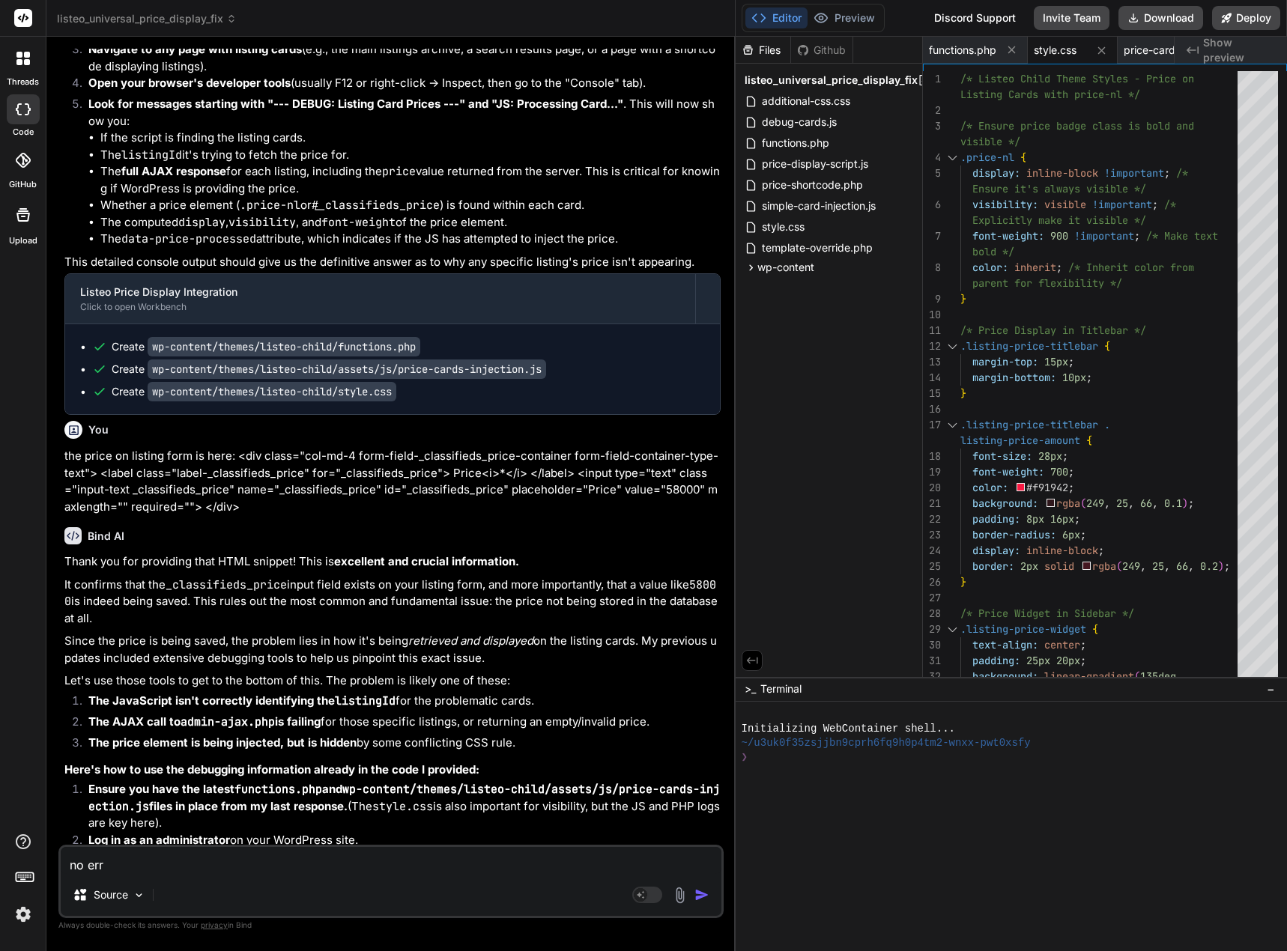
type textarea "x"
type textarea "no error"
type textarea "x"
type textarea "no error"
type textarea "x"
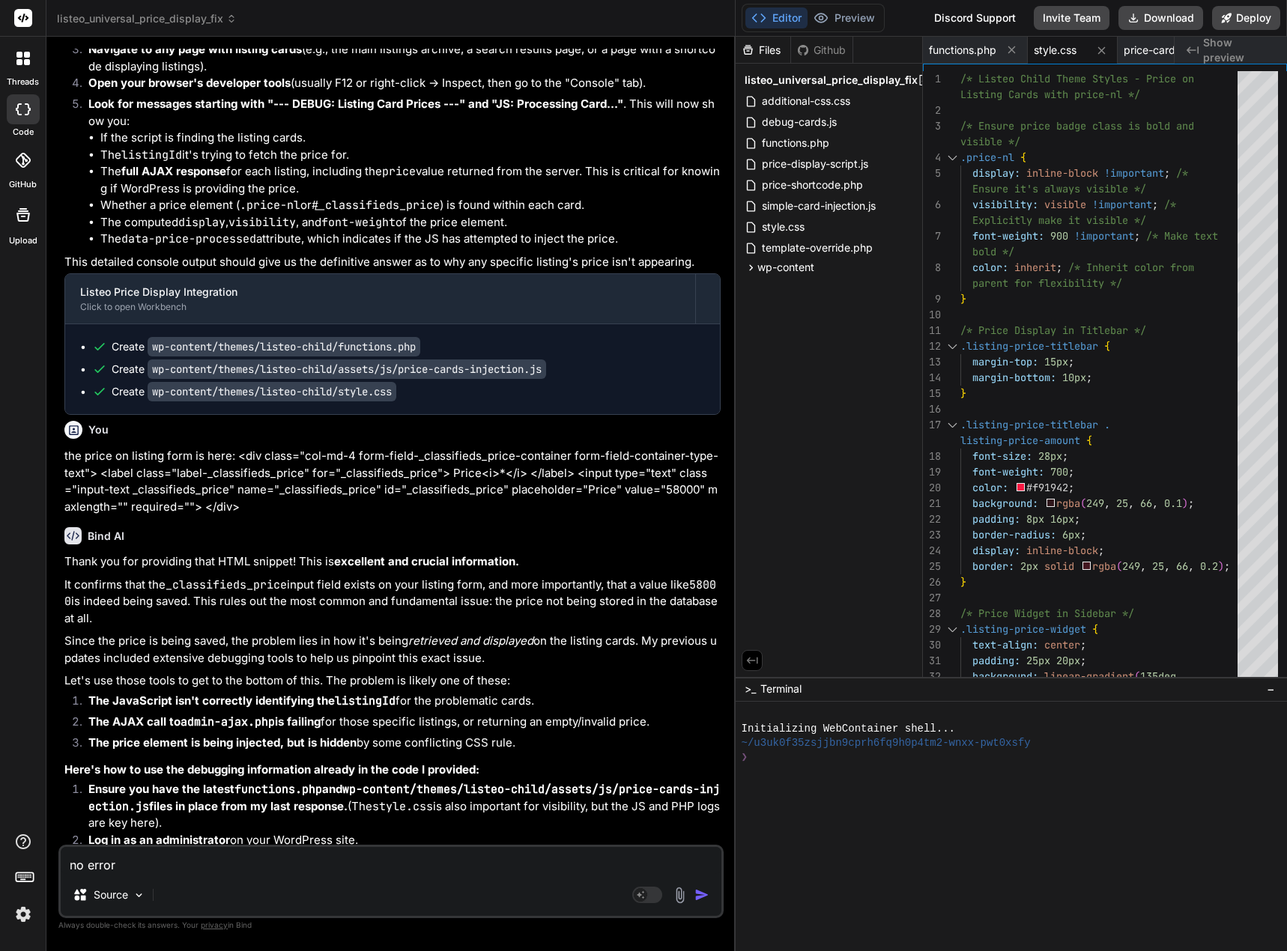
type textarea "no error m"
type textarea "x"
type textarea "no error me"
type textarea "x"
type textarea "no error mes"
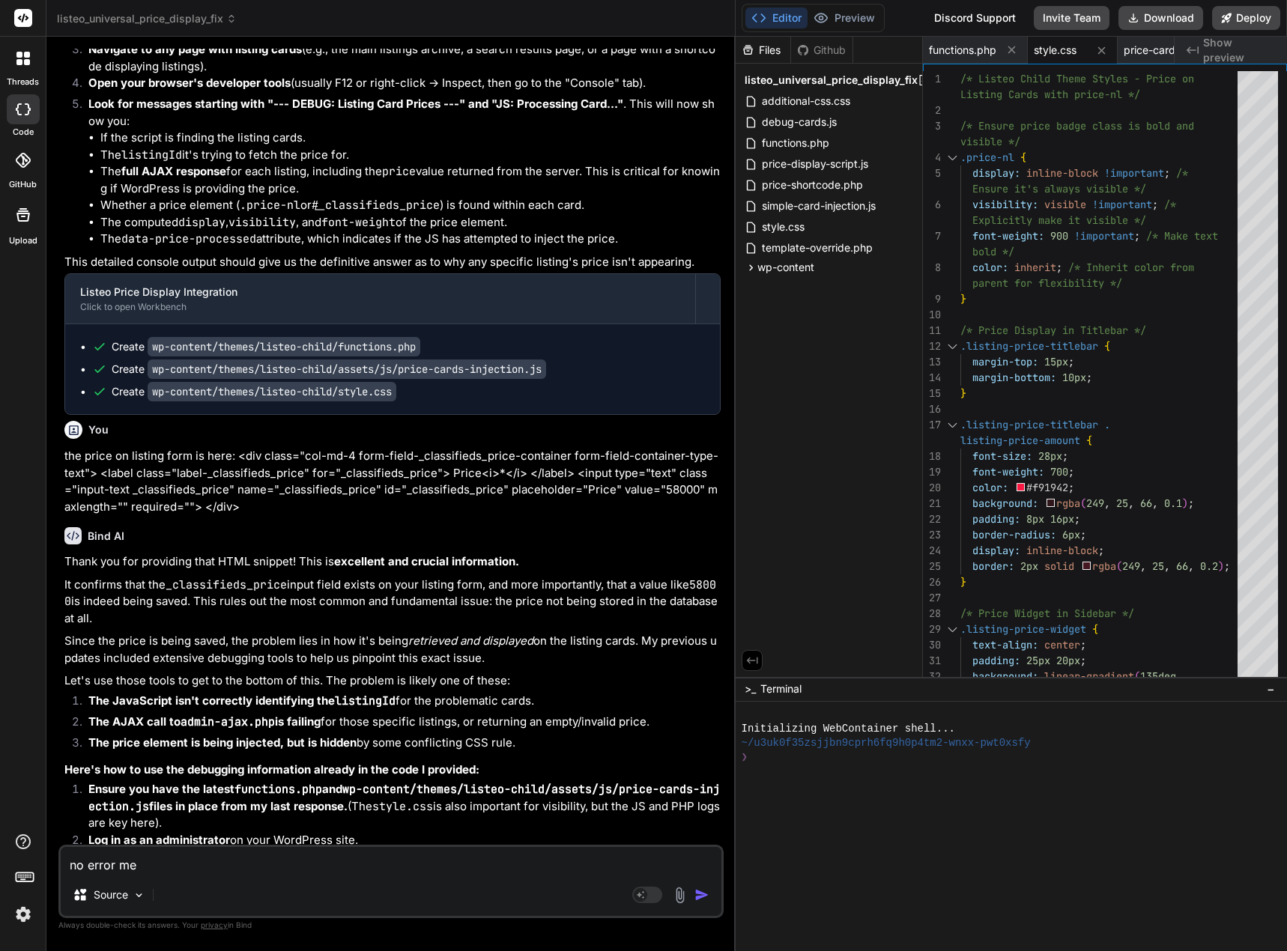
type textarea "x"
type textarea "no error mess"
type textarea "x"
type textarea "no error messa"
type textarea "x"
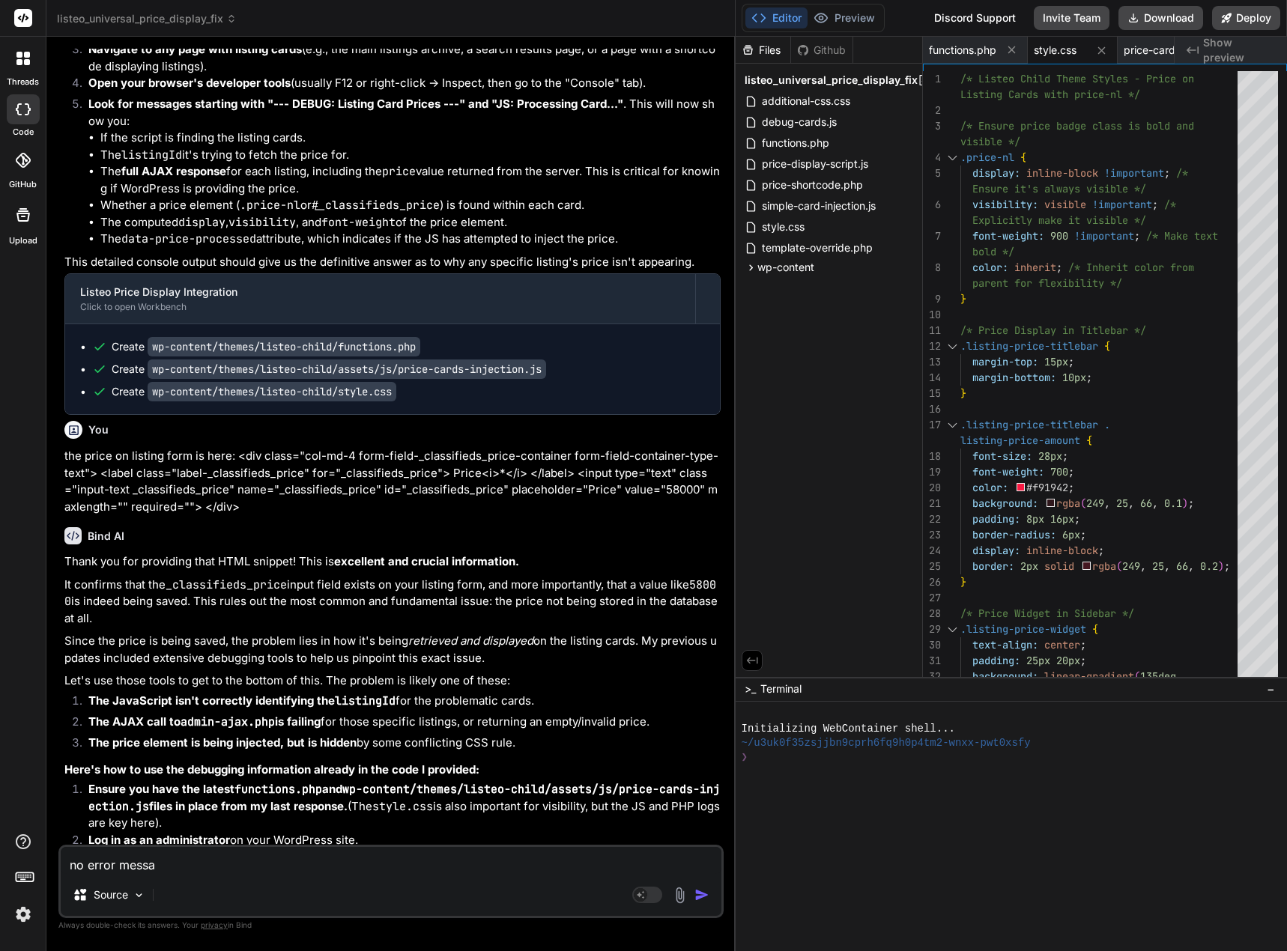
type textarea "no error messag"
type textarea "x"
type textarea "no error message"
type textarea "x"
type textarea "no error message"
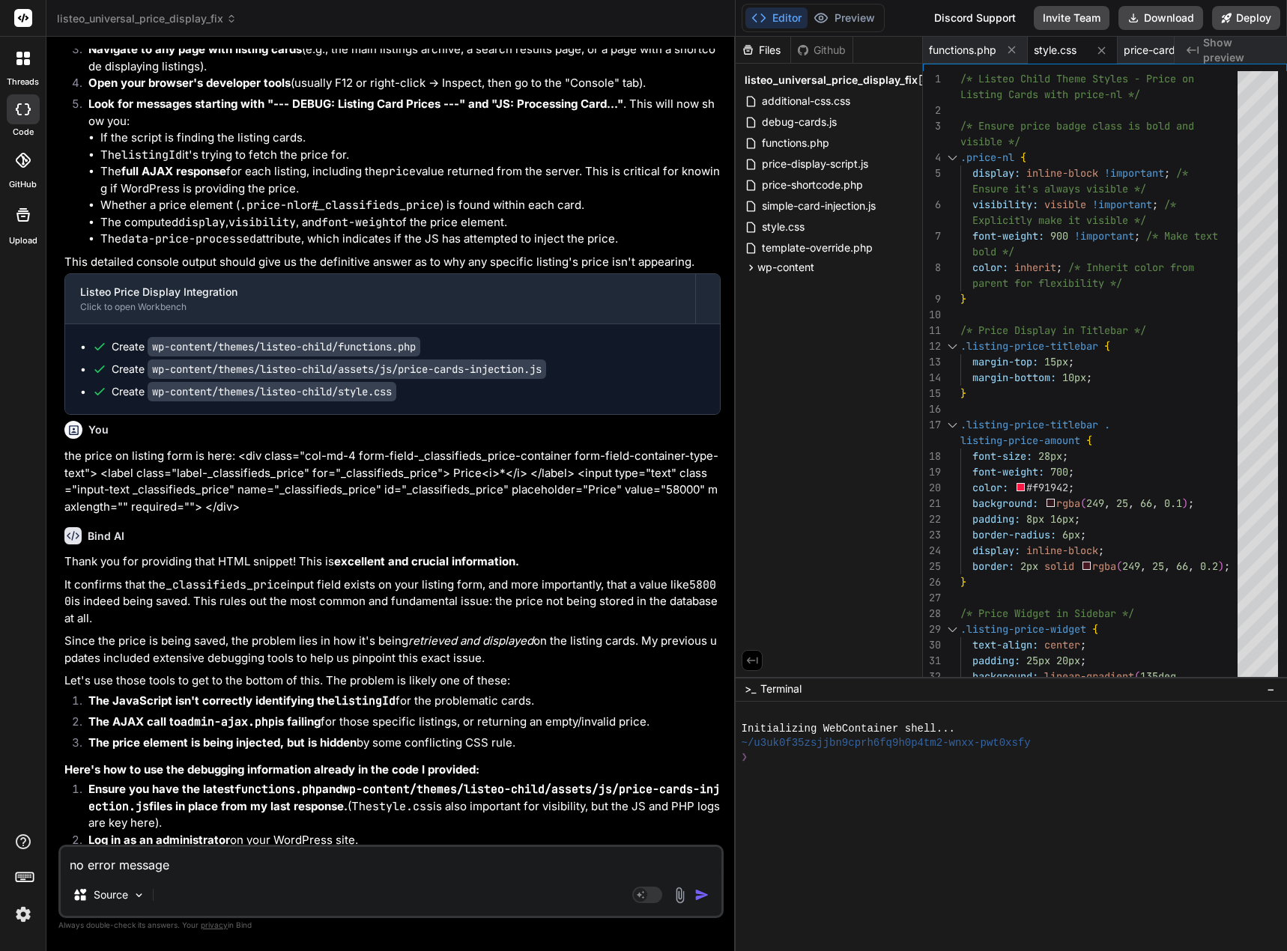
type textarea "x"
type textarea "no error message s"
type textarea "x"
type textarea "no error message se"
type textarea "x"
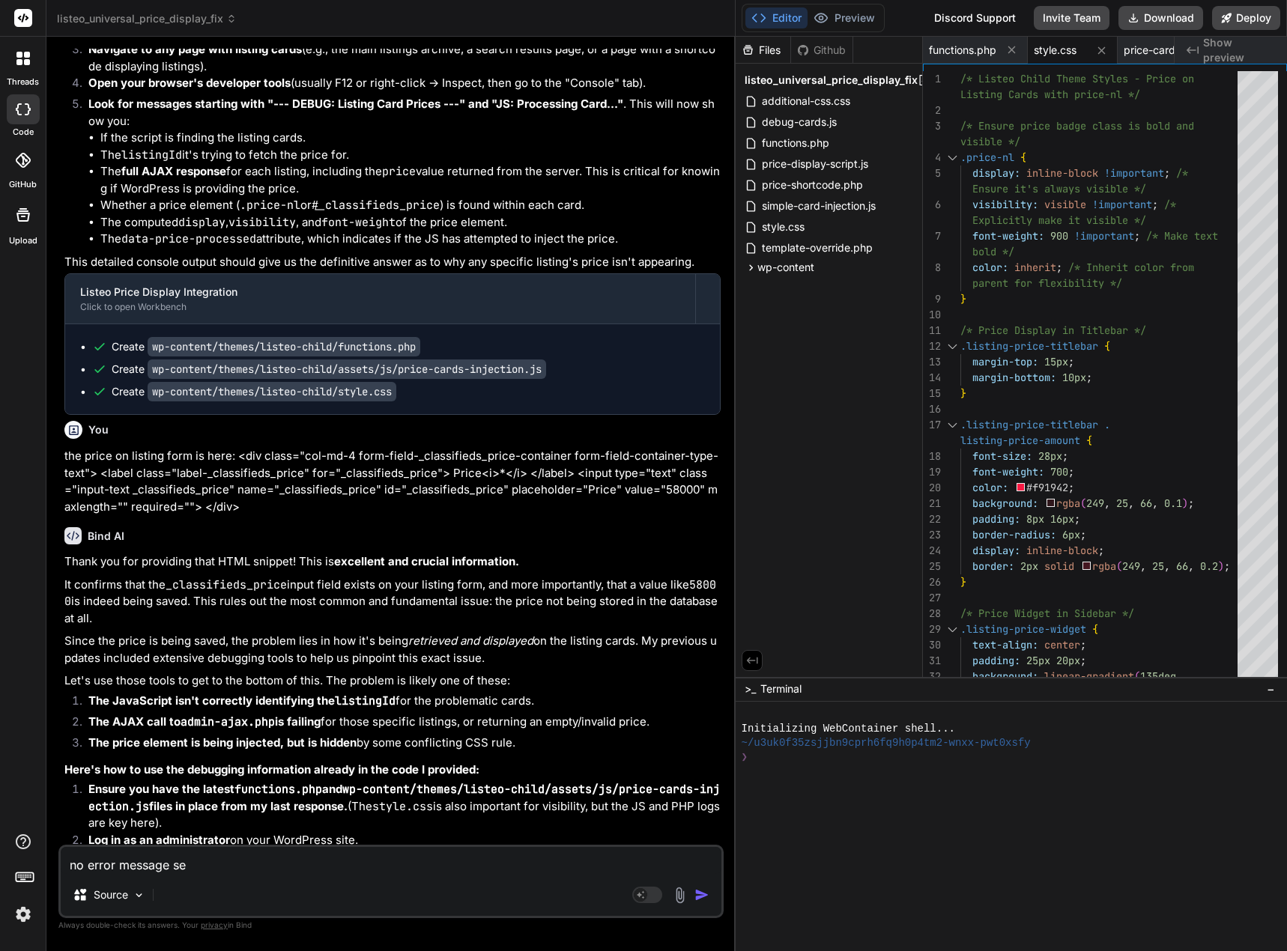
type textarea "no error message see"
type textarea "x"
type textarea "no error message seen"
type textarea "x"
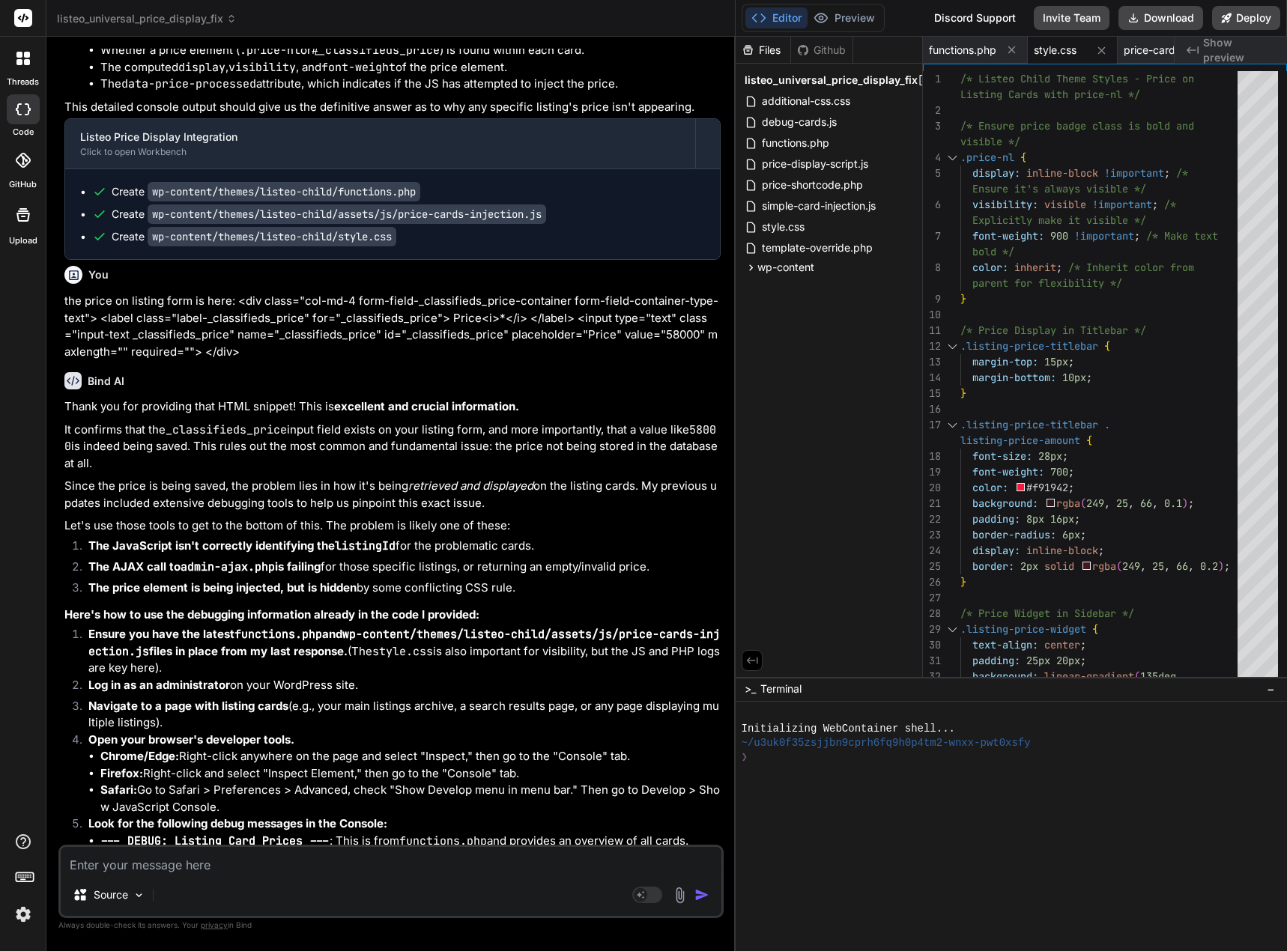
scroll to position [72192, 0]
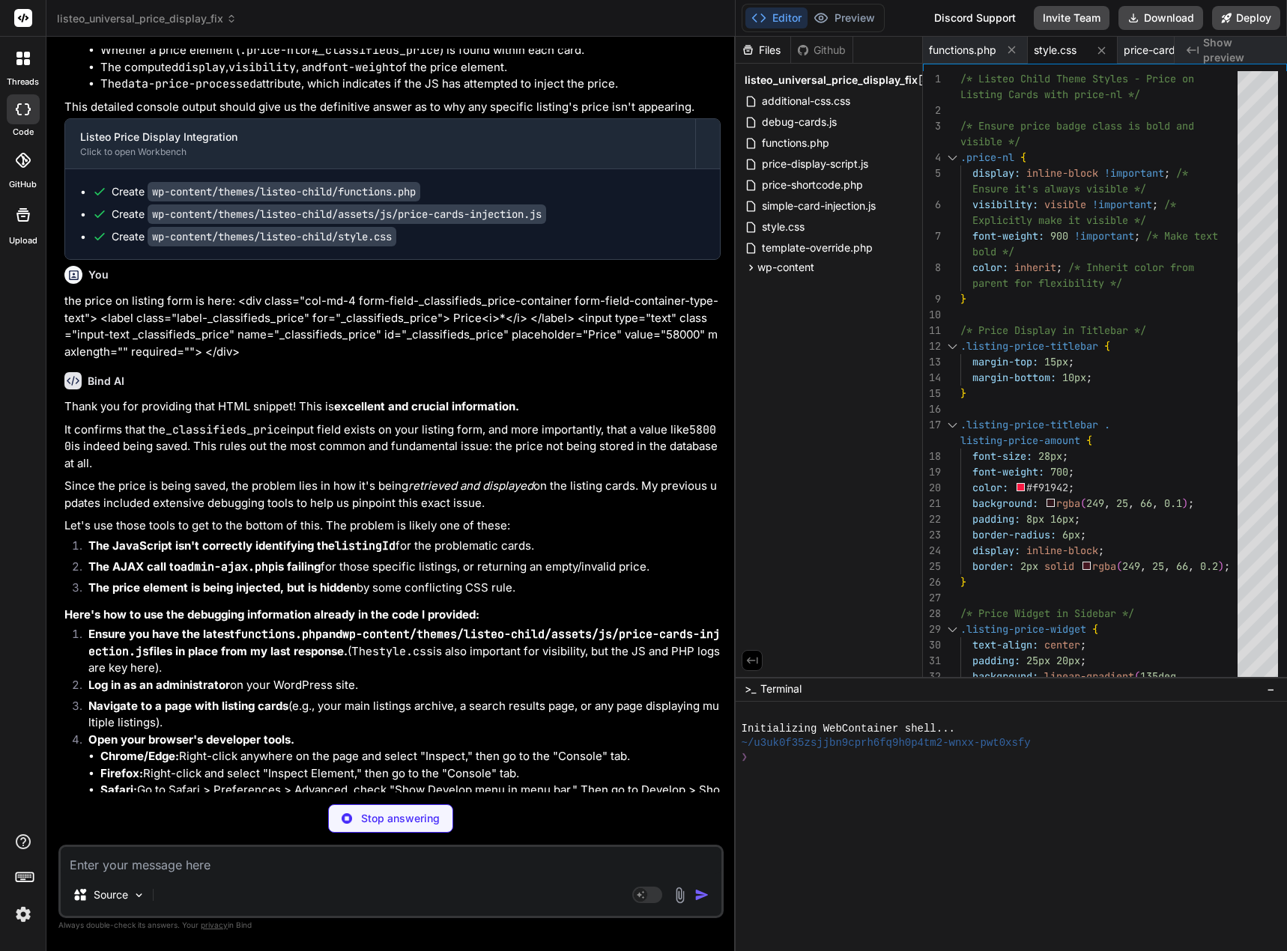
type textarea "x"
type textarea "outerHTML.substring(0, 200) + '...'); }); console.log('--- END DEBUG ---'); });…"
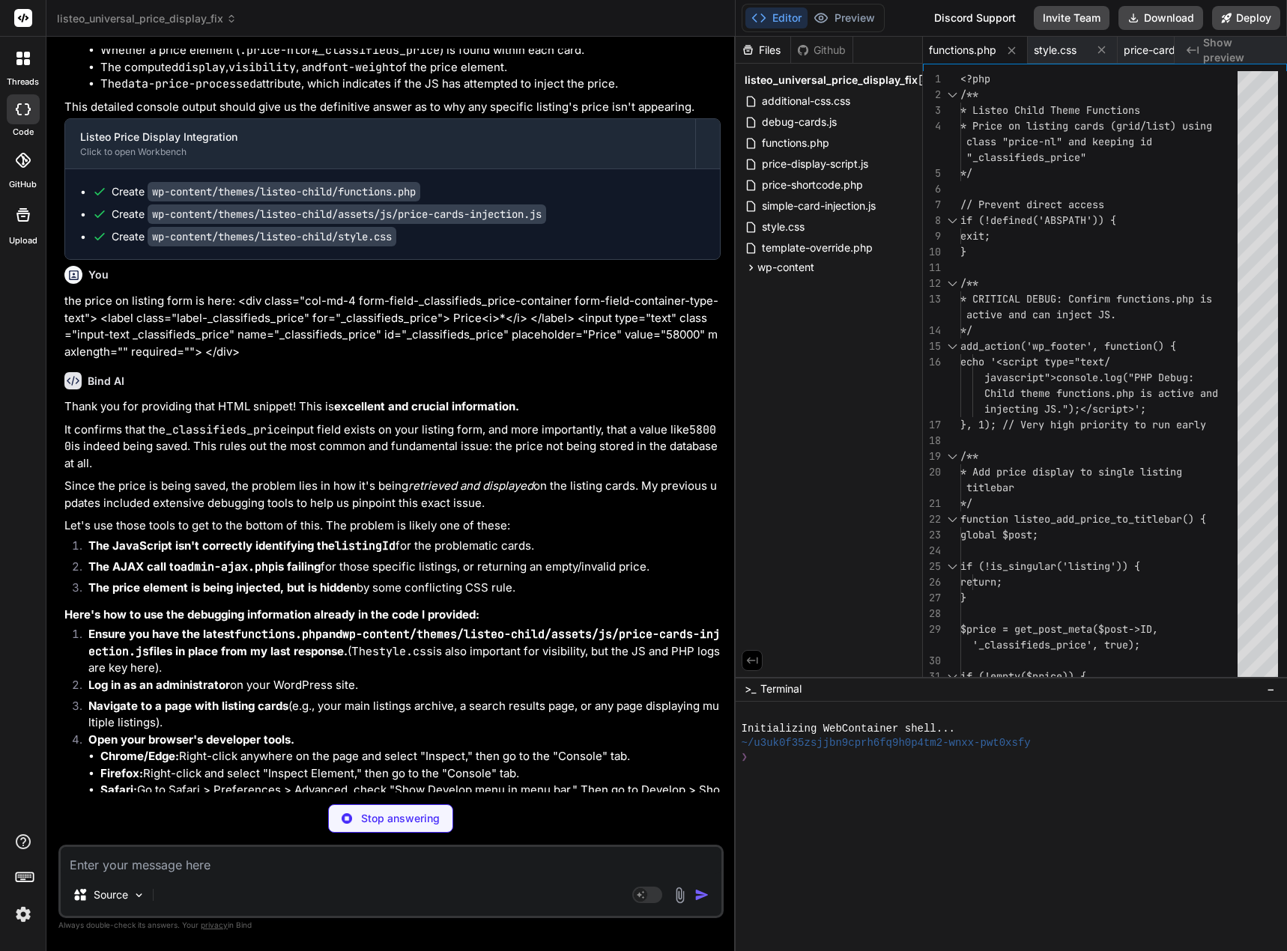
type textarea "x"
type textarea "})(jQuery);"
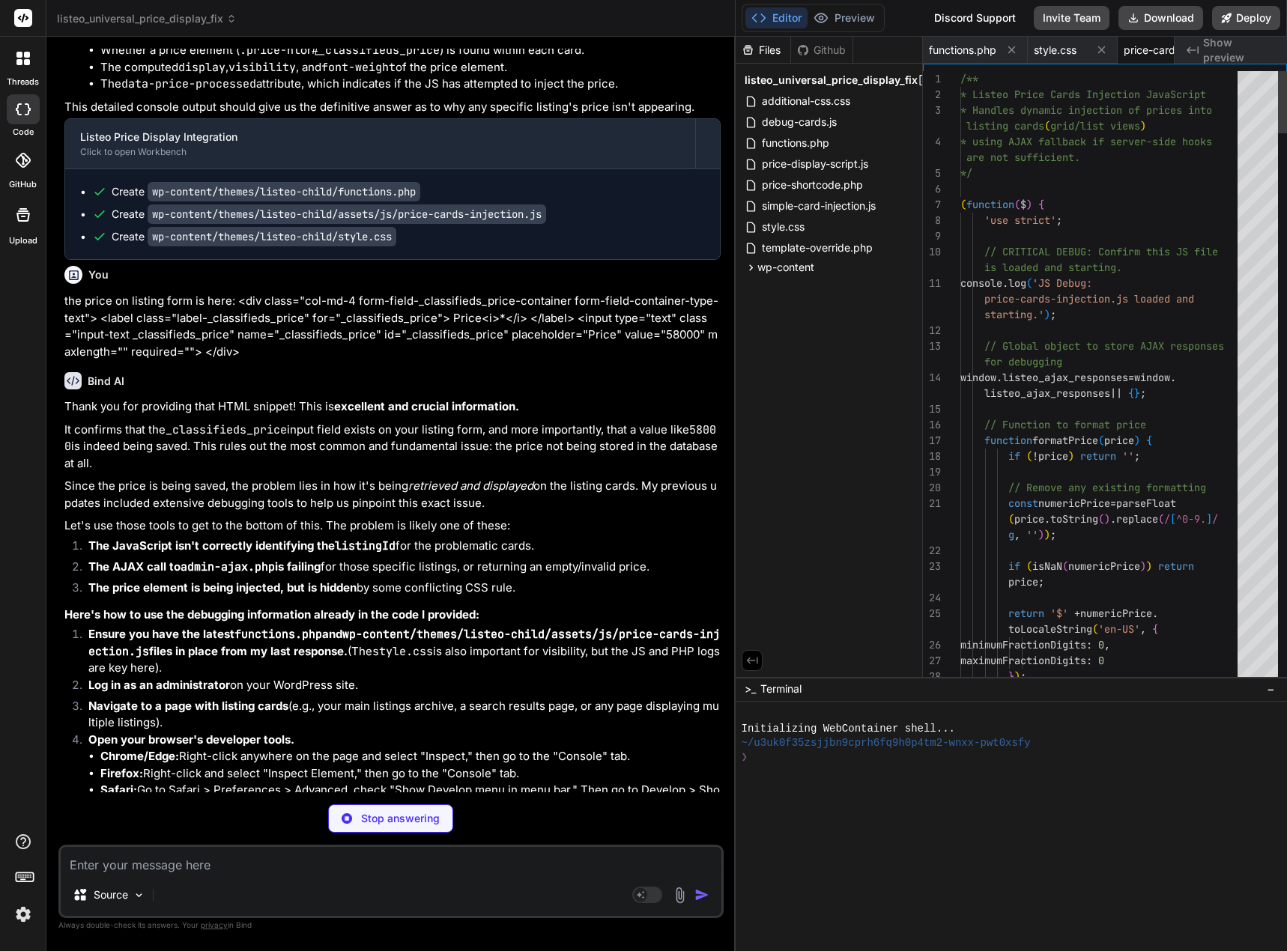
scroll to position [0, 94]
type textarea "x"
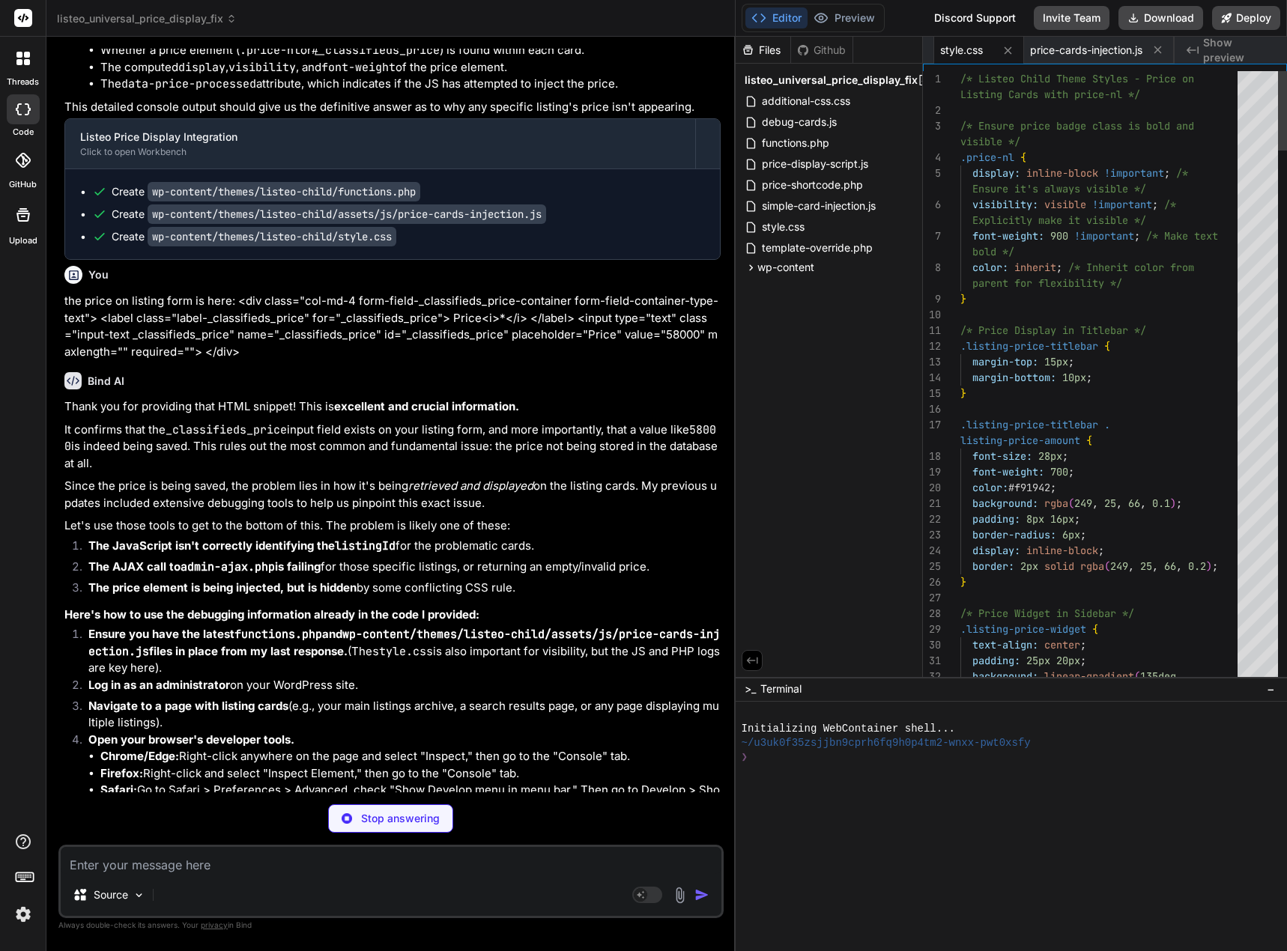
type textarea "}"
type textarea "x"
